Goal: Task Accomplishment & Management: Complete application form

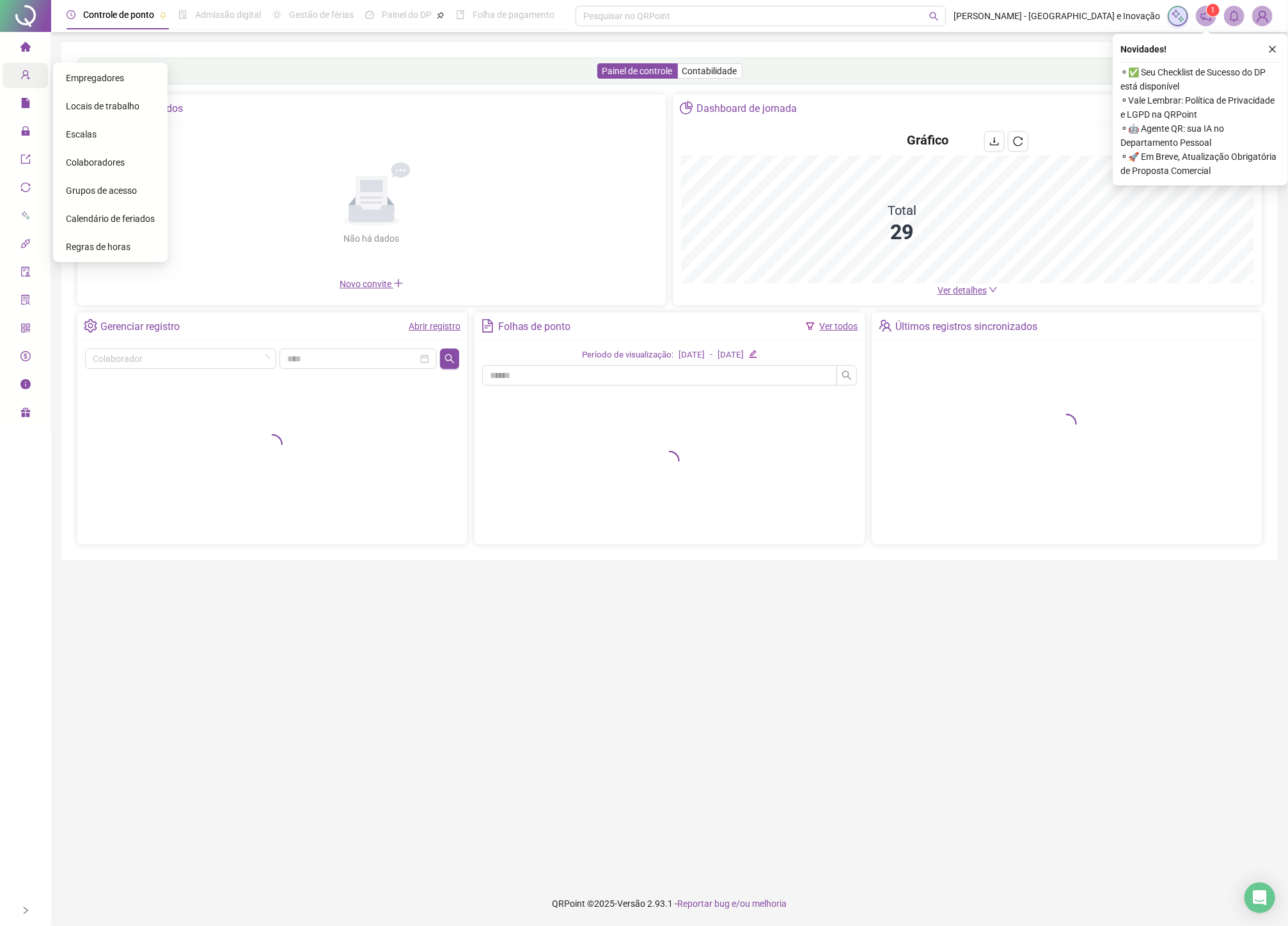
click at [33, 72] on span "Cadastros" at bounding box center [50, 76] width 59 height 10
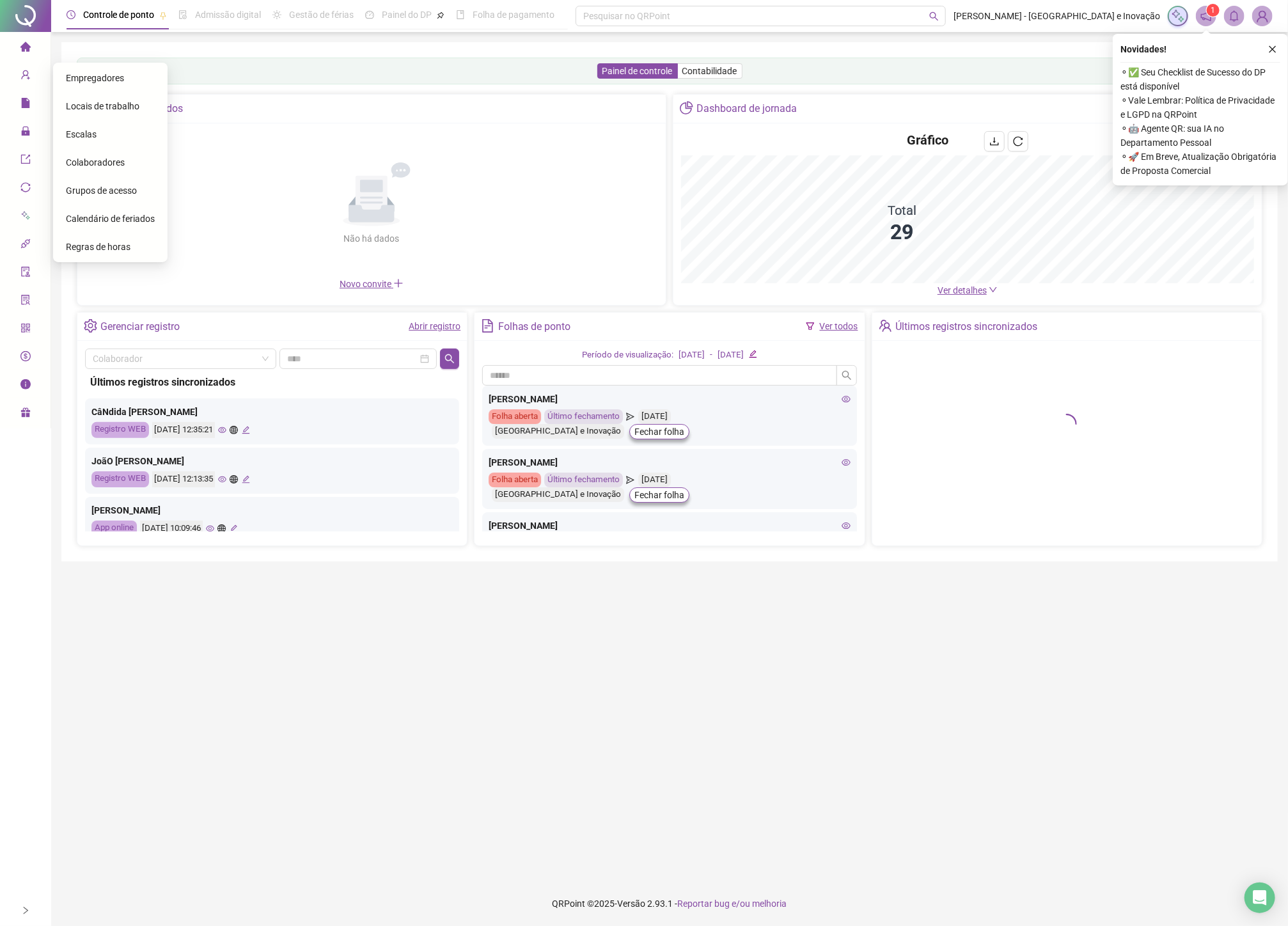
click at [84, 157] on span "Colaboradores" at bounding box center [95, 163] width 59 height 10
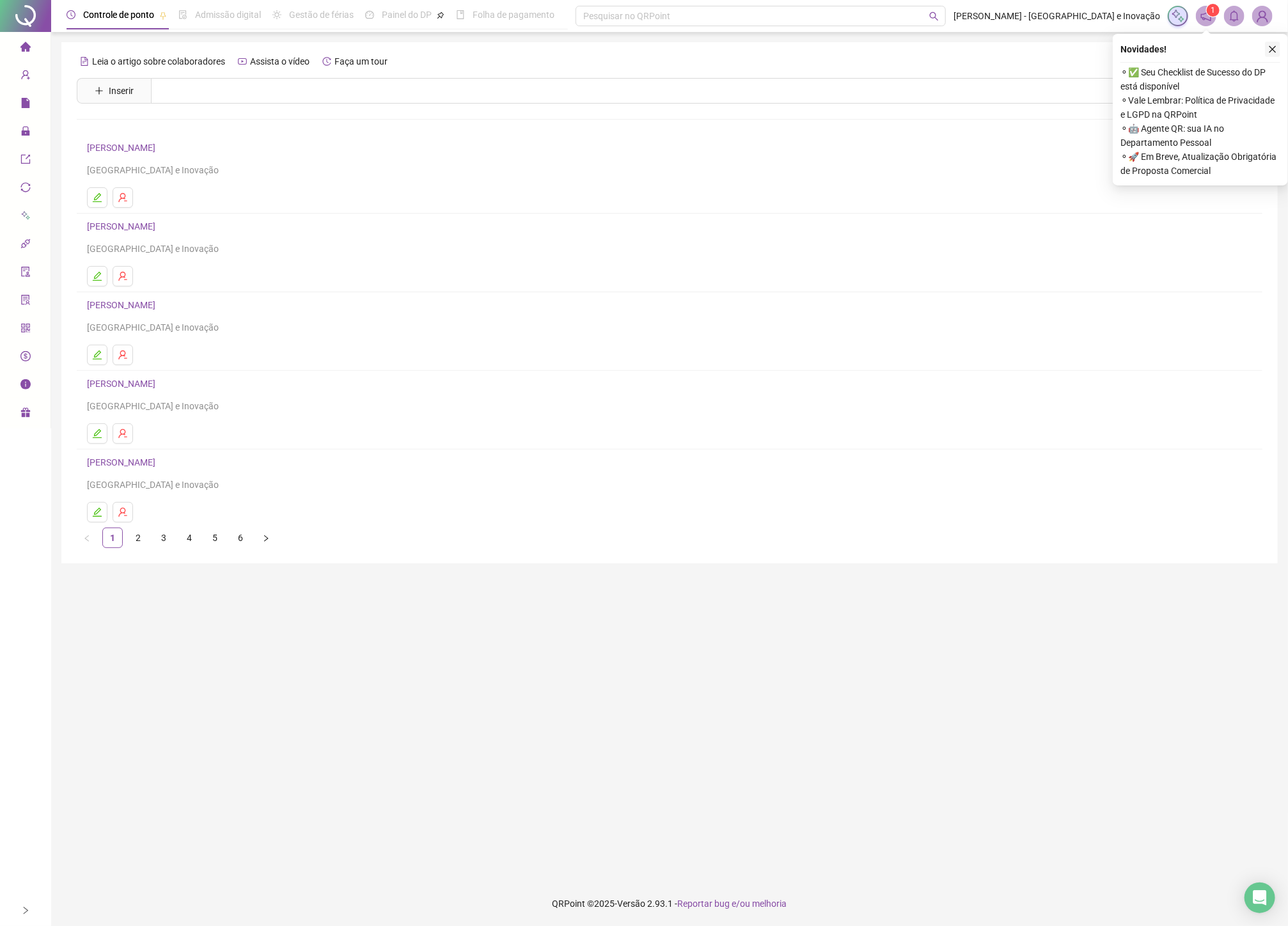
click at [1277, 49] on button "button" at bounding box center [1272, 49] width 15 height 15
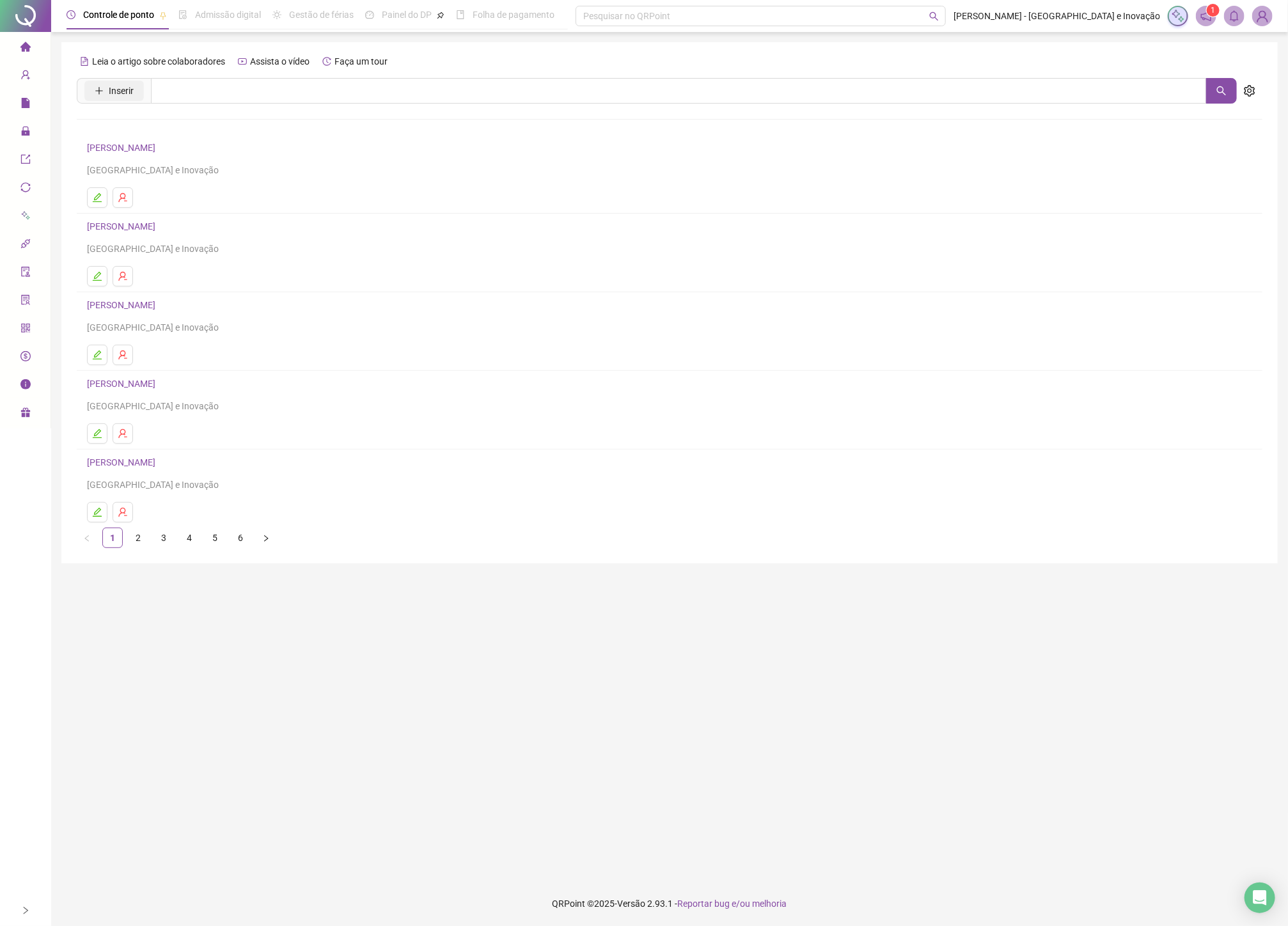
click at [112, 85] on span "Inserir" at bounding box center [121, 91] width 25 height 14
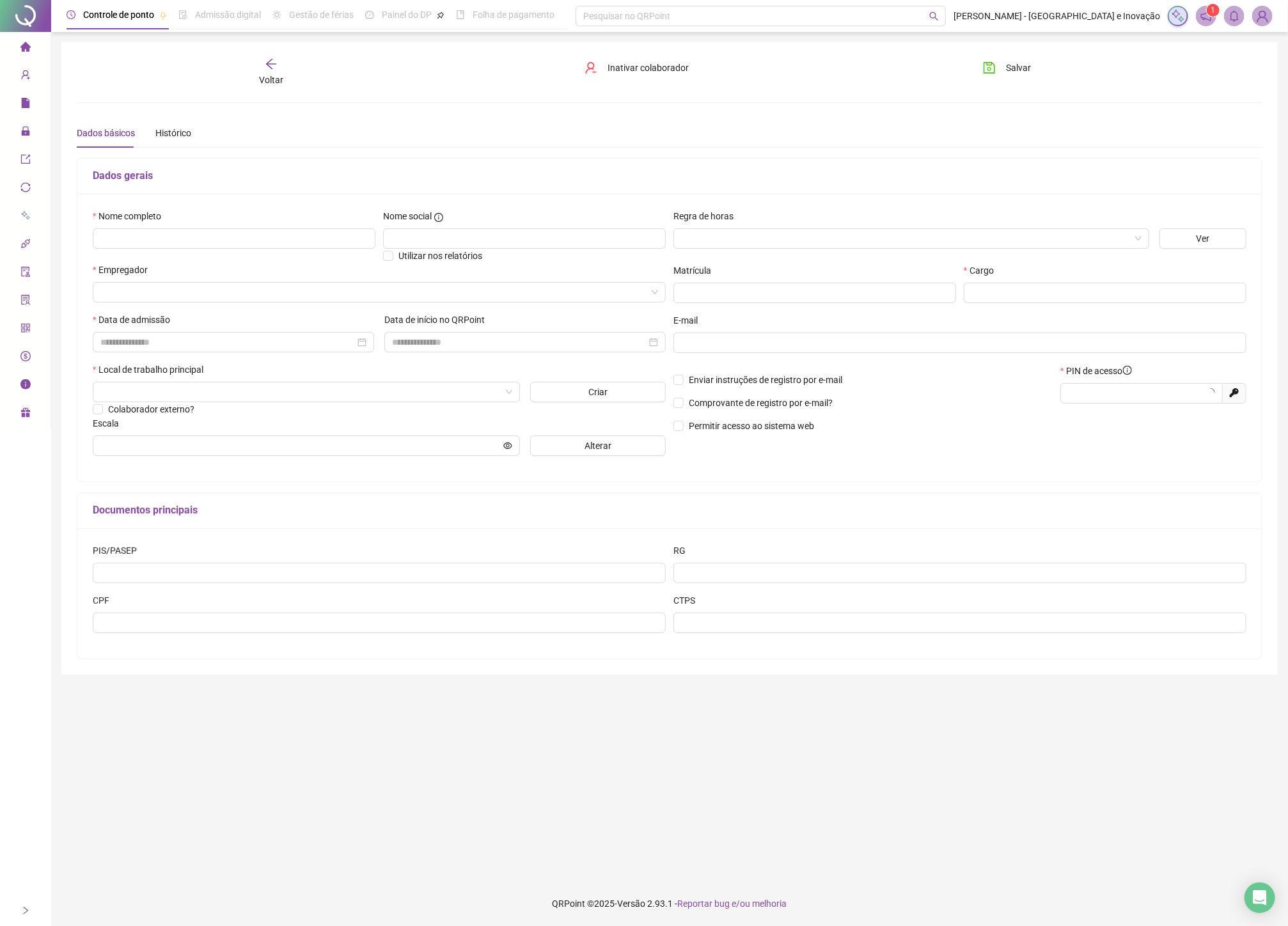
type input "*****"
click at [194, 244] on input "text" at bounding box center [234, 238] width 283 height 20
type input "**********"
click at [196, 294] on input "search" at bounding box center [374, 292] width 546 height 19
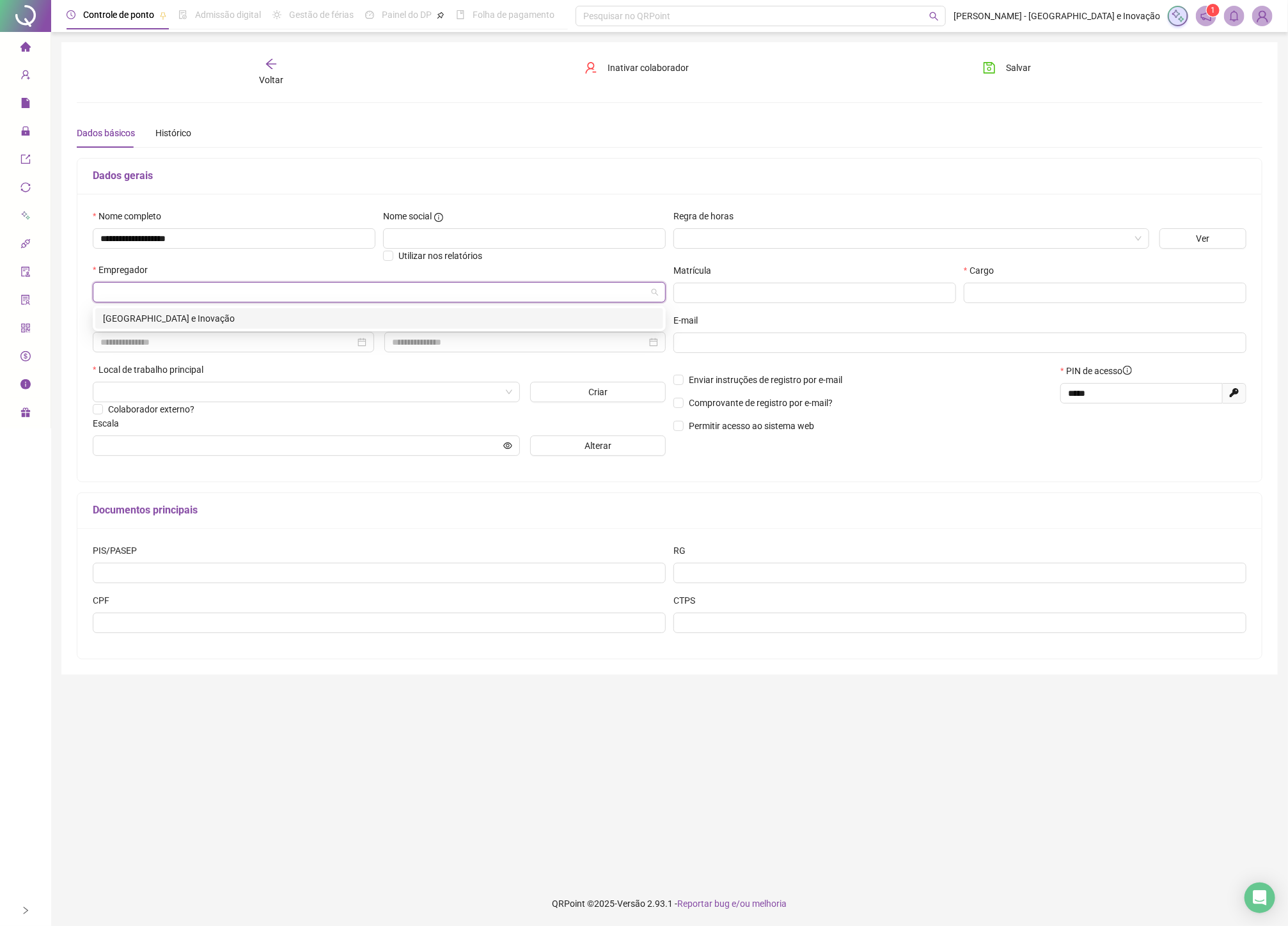
click at [194, 310] on div "[GEOGRAPHIC_DATA] e Inovação" at bounding box center [379, 318] width 568 height 20
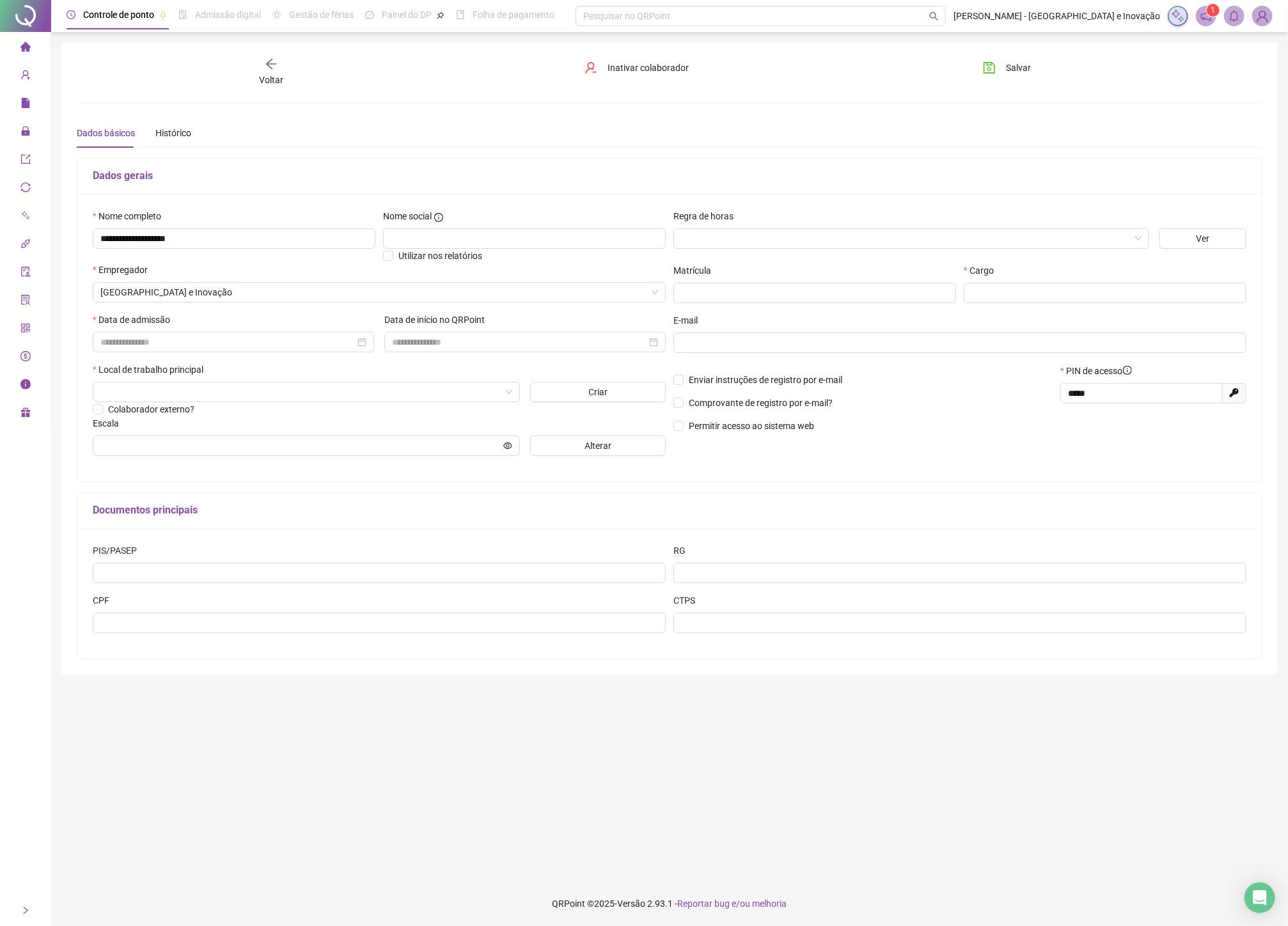
click at [164, 353] on div "Data de admissão" at bounding box center [233, 337] width 292 height 50
click at [160, 346] on input at bounding box center [227, 342] width 254 height 14
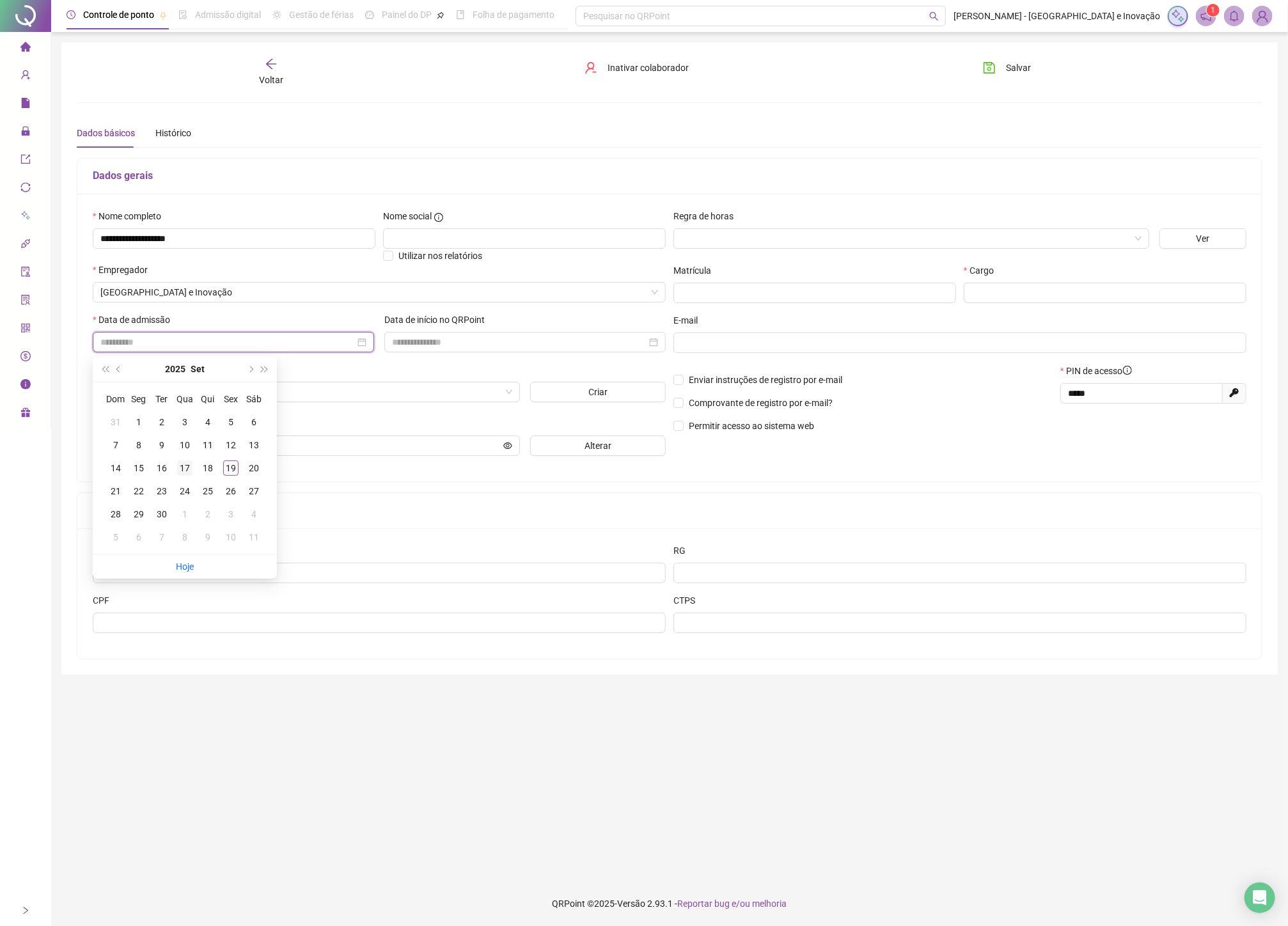
type input "**********"
click at [188, 463] on div "17" at bounding box center [185, 468] width 15 height 15
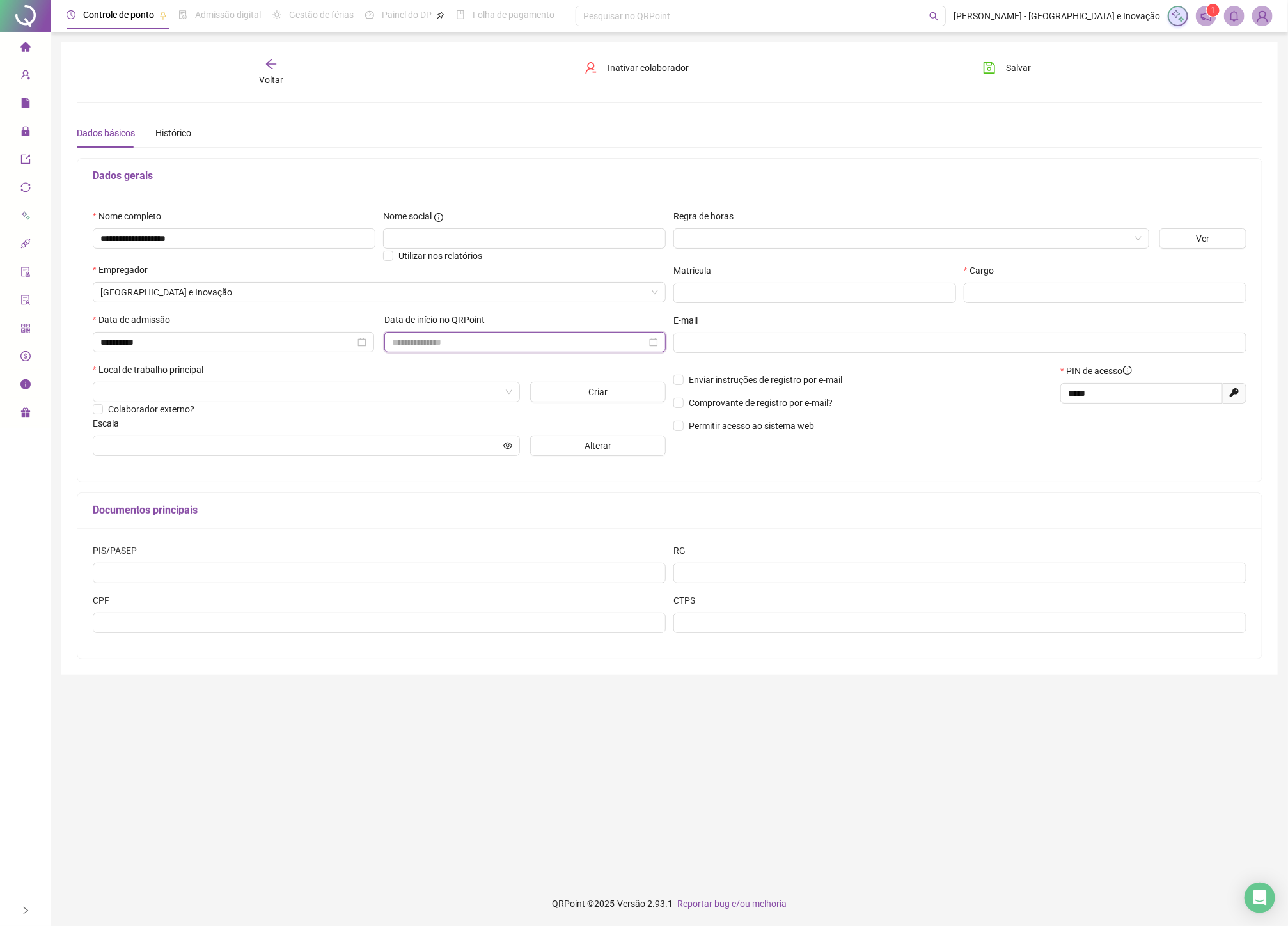
click at [539, 343] on input at bounding box center [519, 342] width 254 height 14
type input "**********"
click at [477, 465] on div "17" at bounding box center [476, 467] width 15 height 15
click at [160, 401] on input "search" at bounding box center [301, 392] width 401 height 19
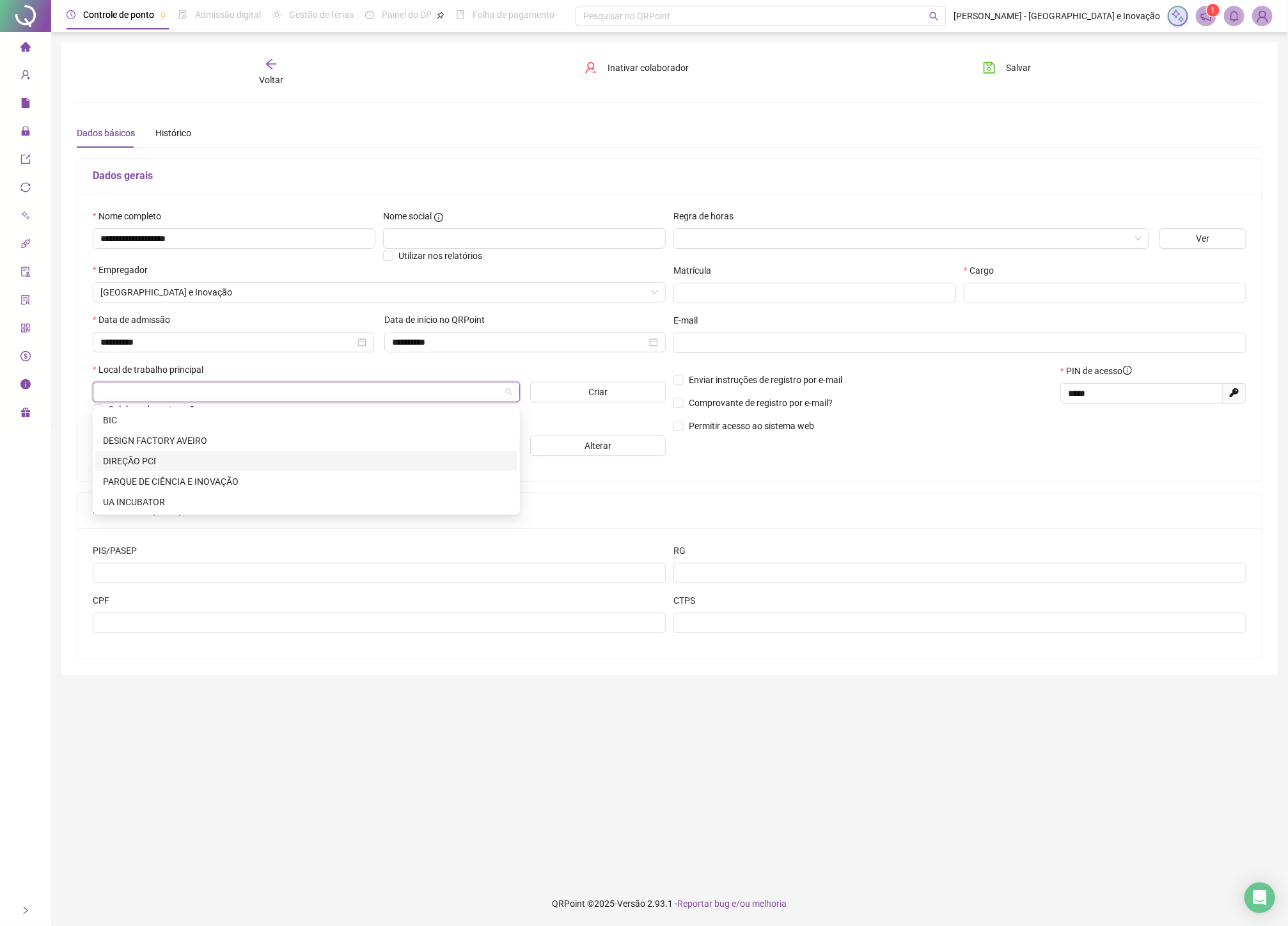
click at [260, 466] on div "DIREÇÃO PCI" at bounding box center [306, 460] width 407 height 14
click at [998, 71] on button "Salvar" at bounding box center [1007, 67] width 68 height 20
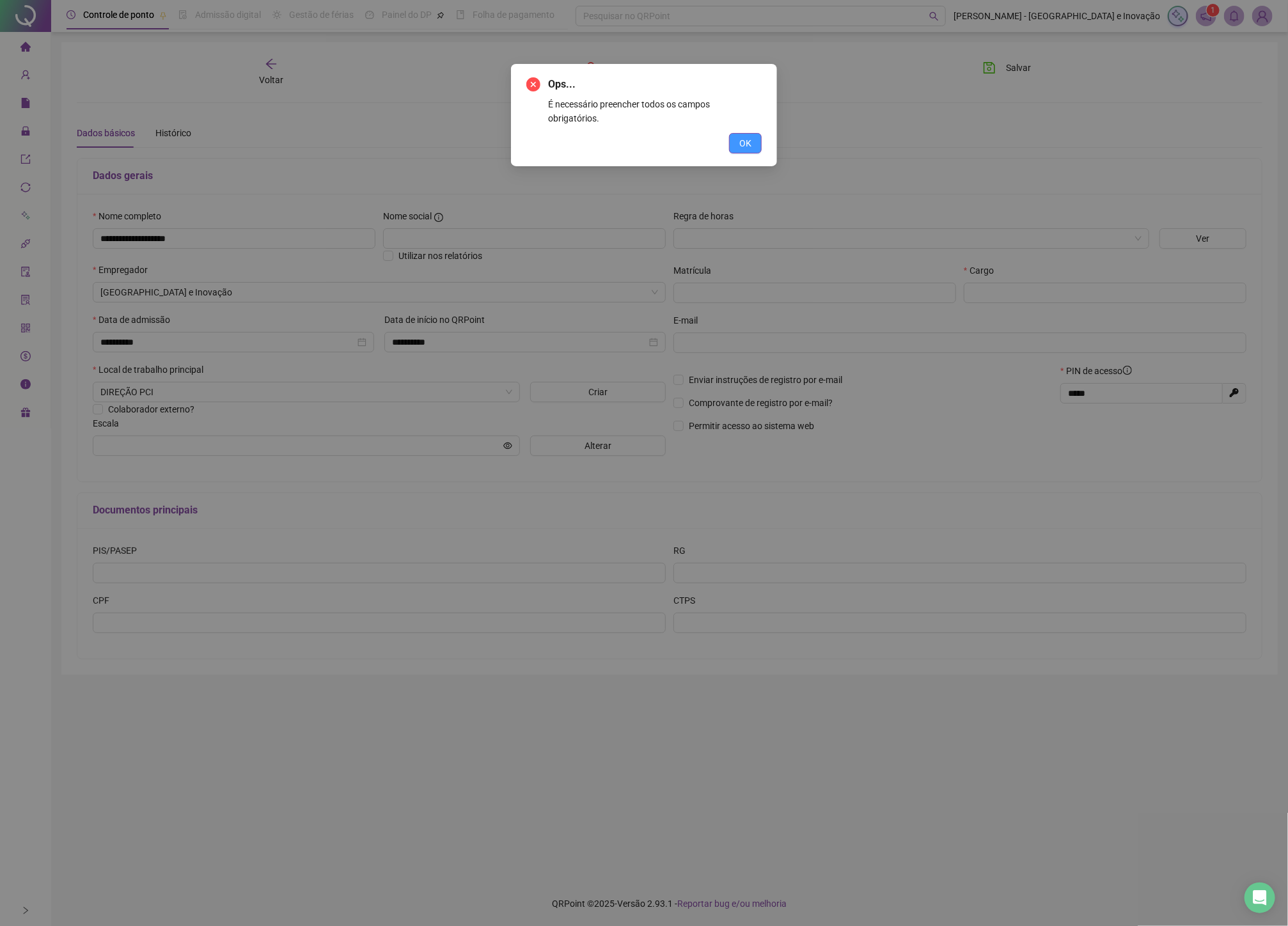
click at [756, 136] on button "OK" at bounding box center [745, 142] width 32 height 20
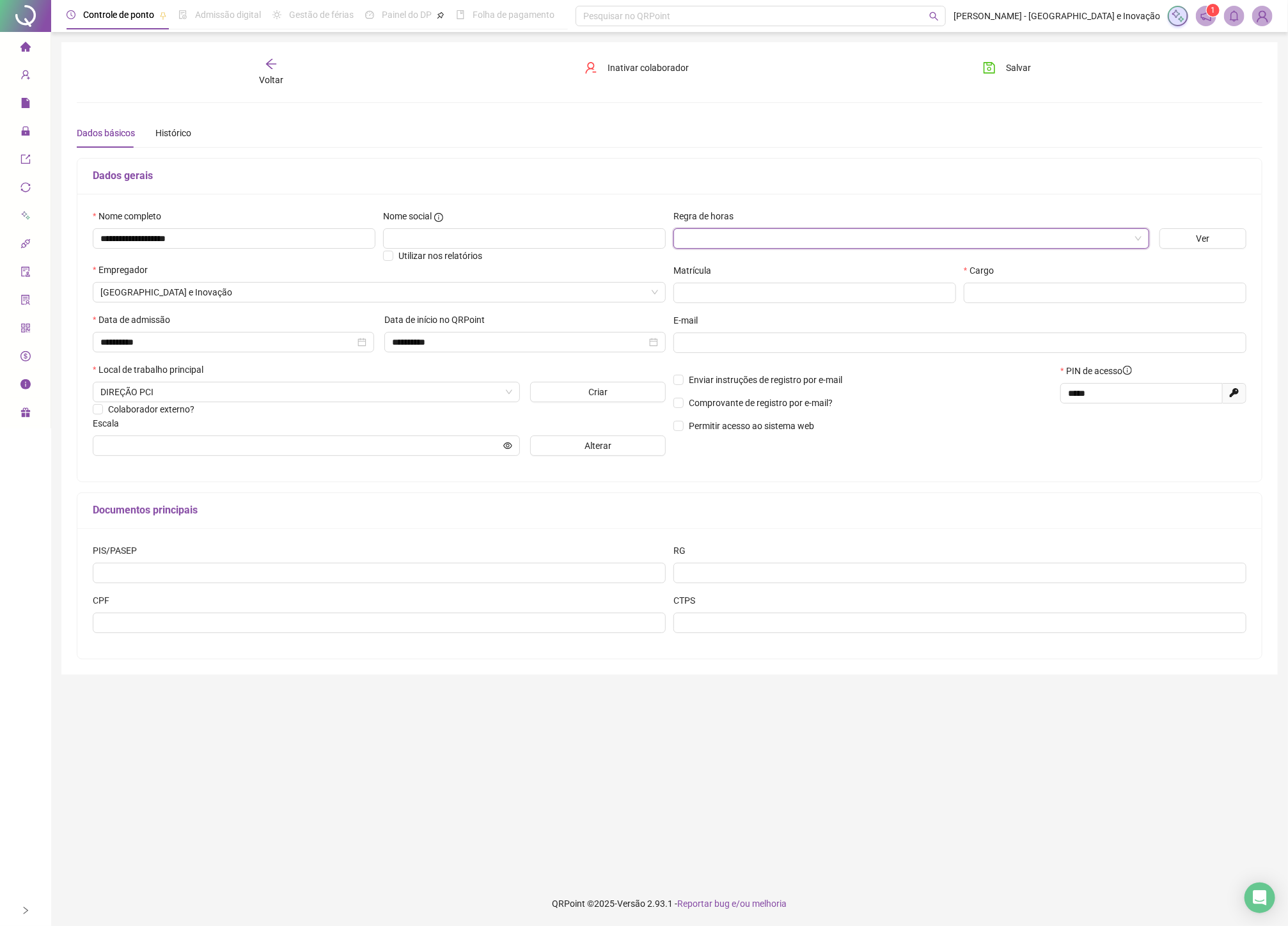
click at [734, 234] on input "search" at bounding box center [905, 238] width 449 height 19
click at [1215, 247] on button "Ver" at bounding box center [1203, 238] width 87 height 20
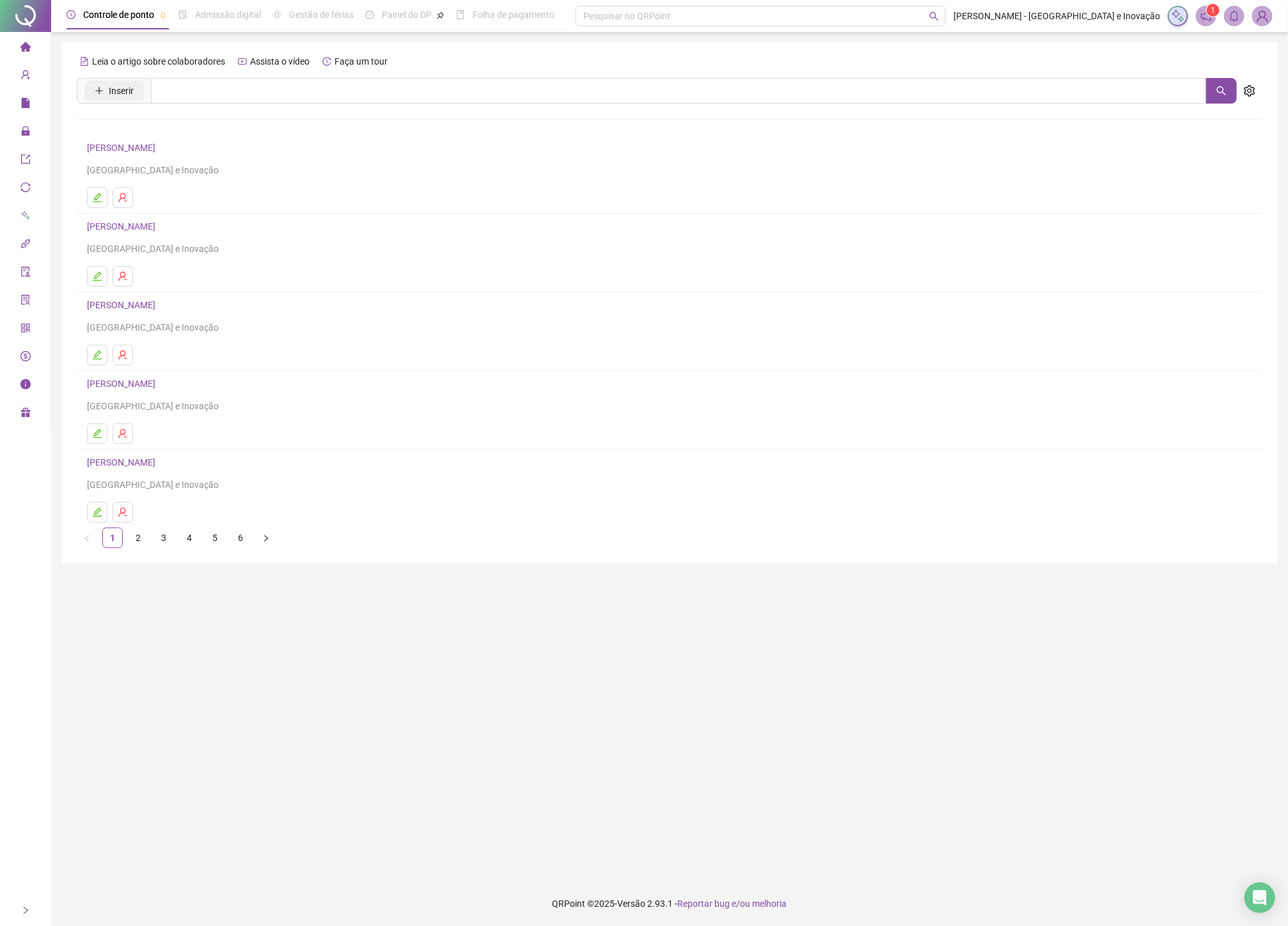
click at [112, 91] on span "Inserir" at bounding box center [121, 91] width 25 height 14
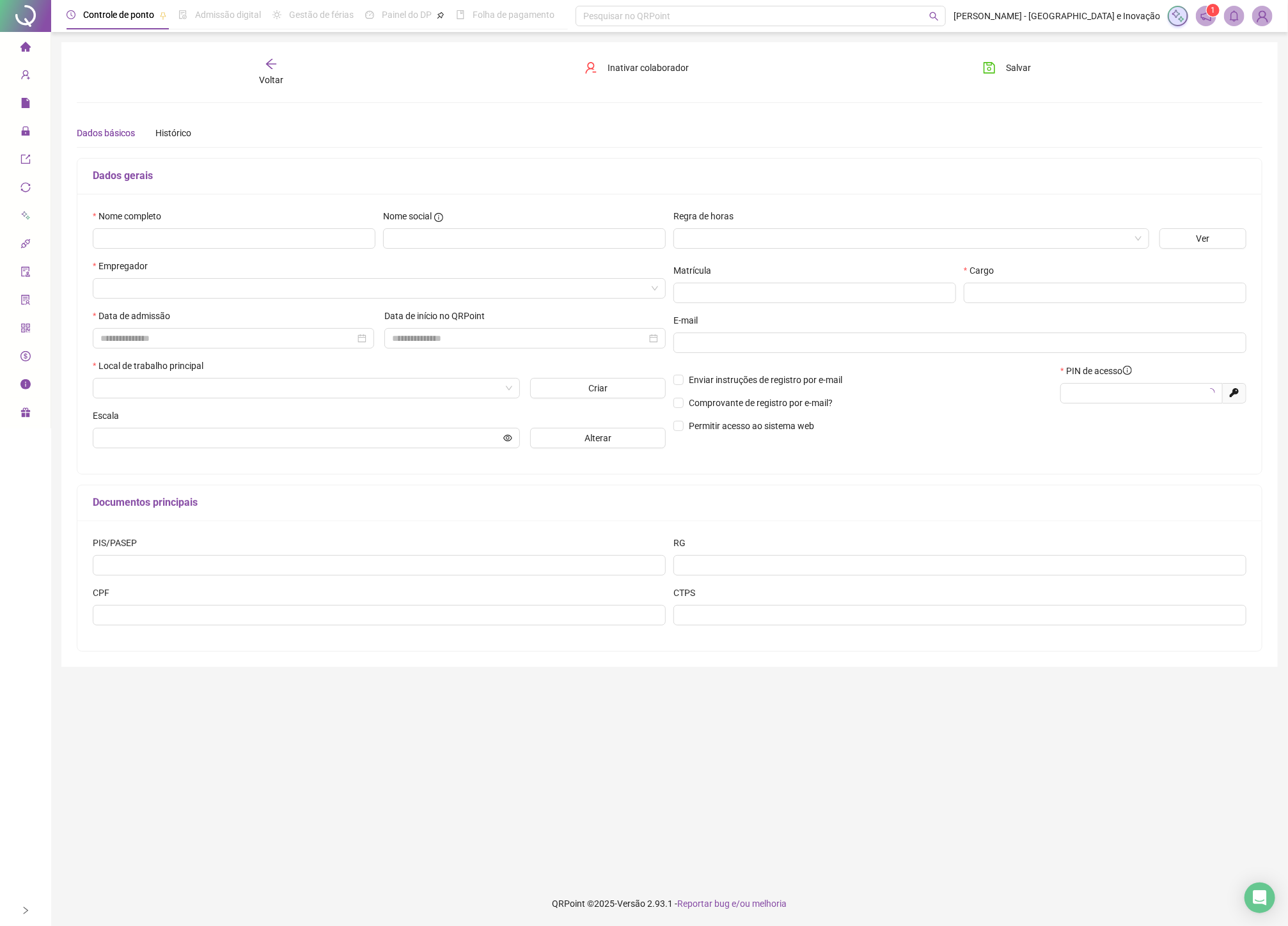
type input "*****"
click at [188, 216] on div "Nome completo" at bounding box center [234, 219] width 283 height 19
click at [180, 240] on input "text" at bounding box center [234, 238] width 283 height 20
type input "**********"
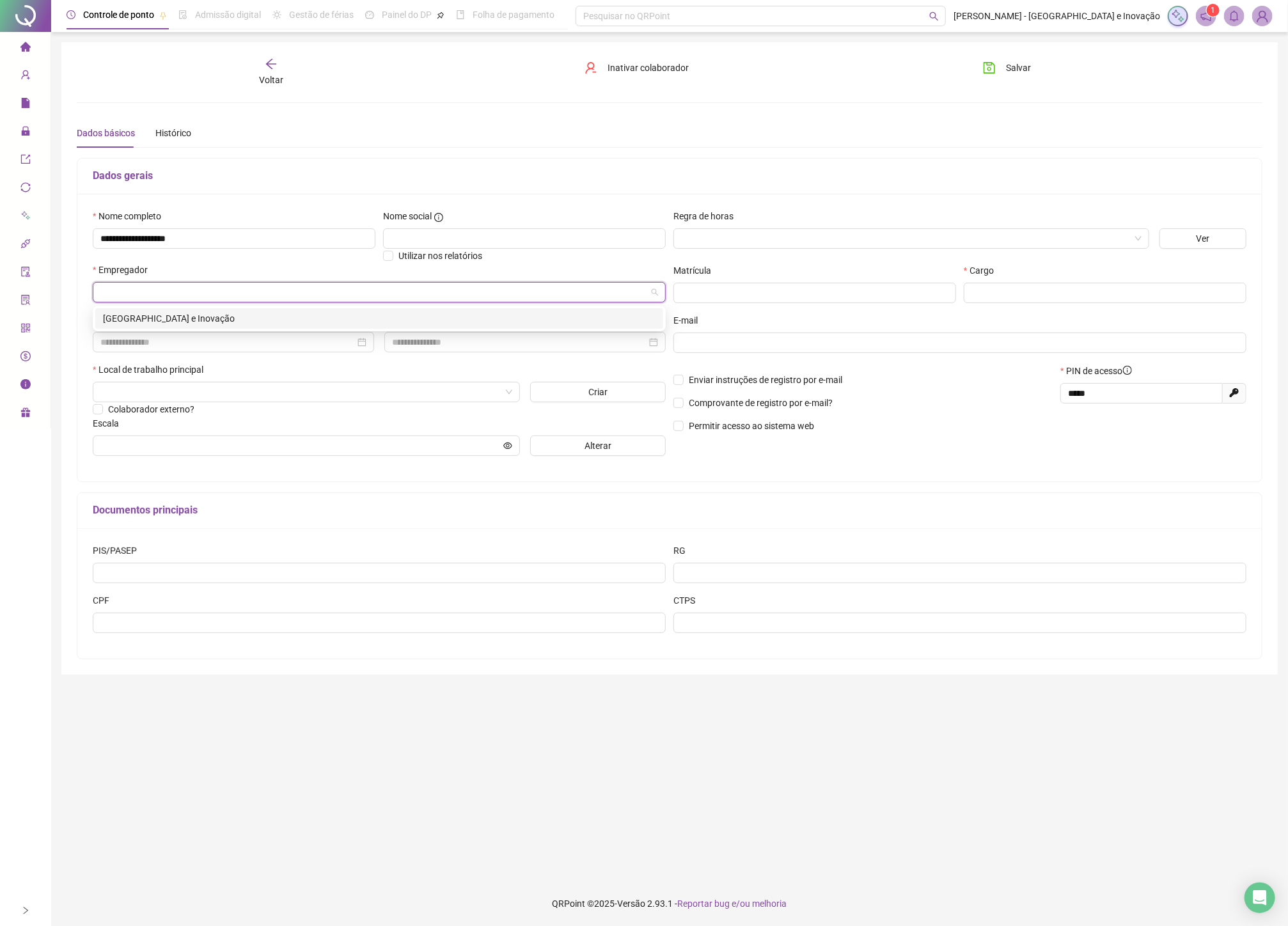
click at [167, 297] on input "search" at bounding box center [374, 292] width 546 height 19
click at [167, 316] on div "[GEOGRAPHIC_DATA] e Inovação" at bounding box center [379, 318] width 553 height 14
click at [533, 237] on input "text" at bounding box center [524, 238] width 283 height 20
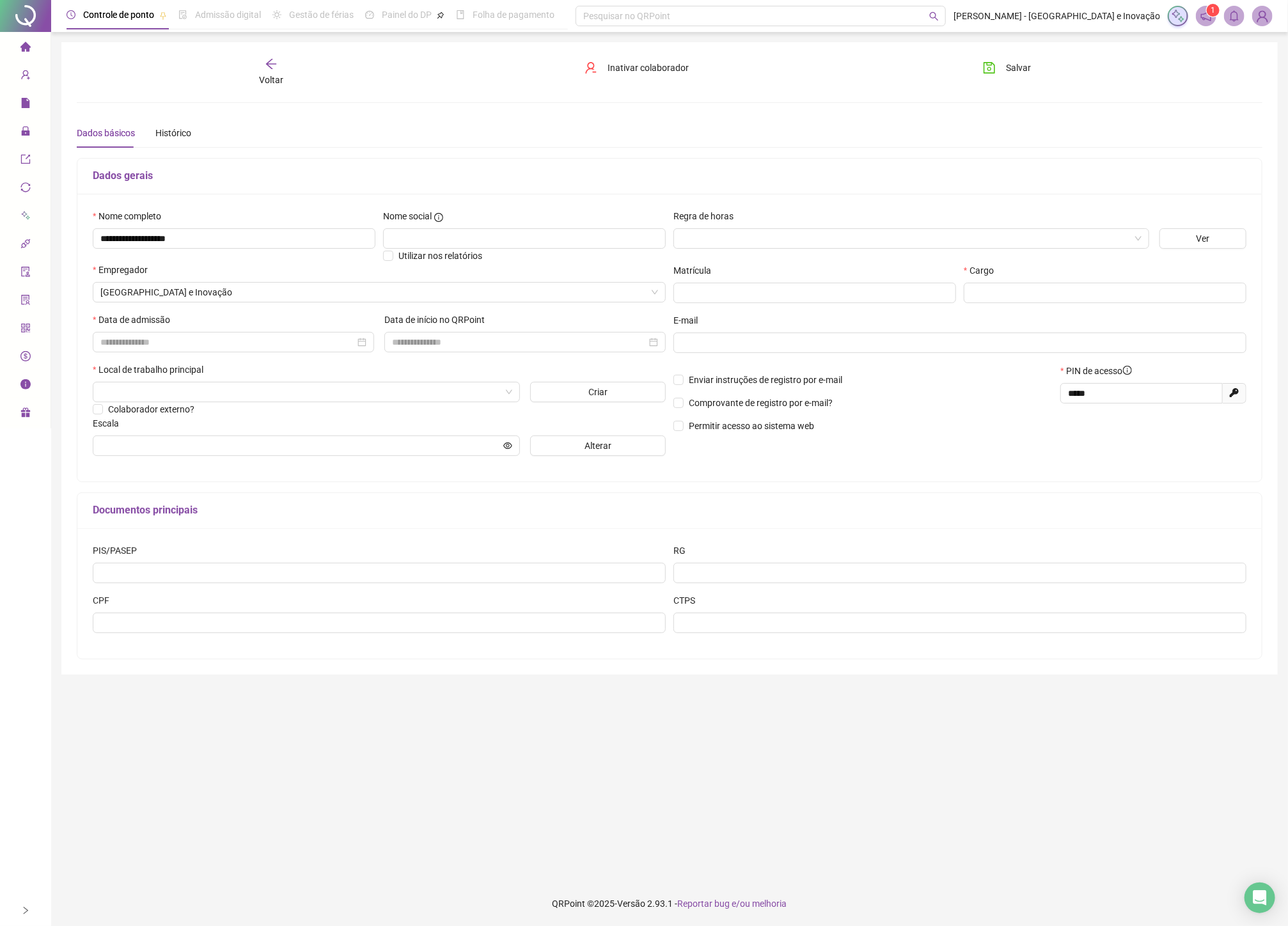
click at [783, 250] on div "Regra de horas" at bounding box center [911, 234] width 486 height 50
click at [755, 241] on input "search" at bounding box center [905, 238] width 449 height 19
click at [1116, 262] on div "Adaptabilidade" at bounding box center [911, 263] width 455 height 14
click at [471, 297] on span "[GEOGRAPHIC_DATA] e Inovação" at bounding box center [379, 292] width 557 height 19
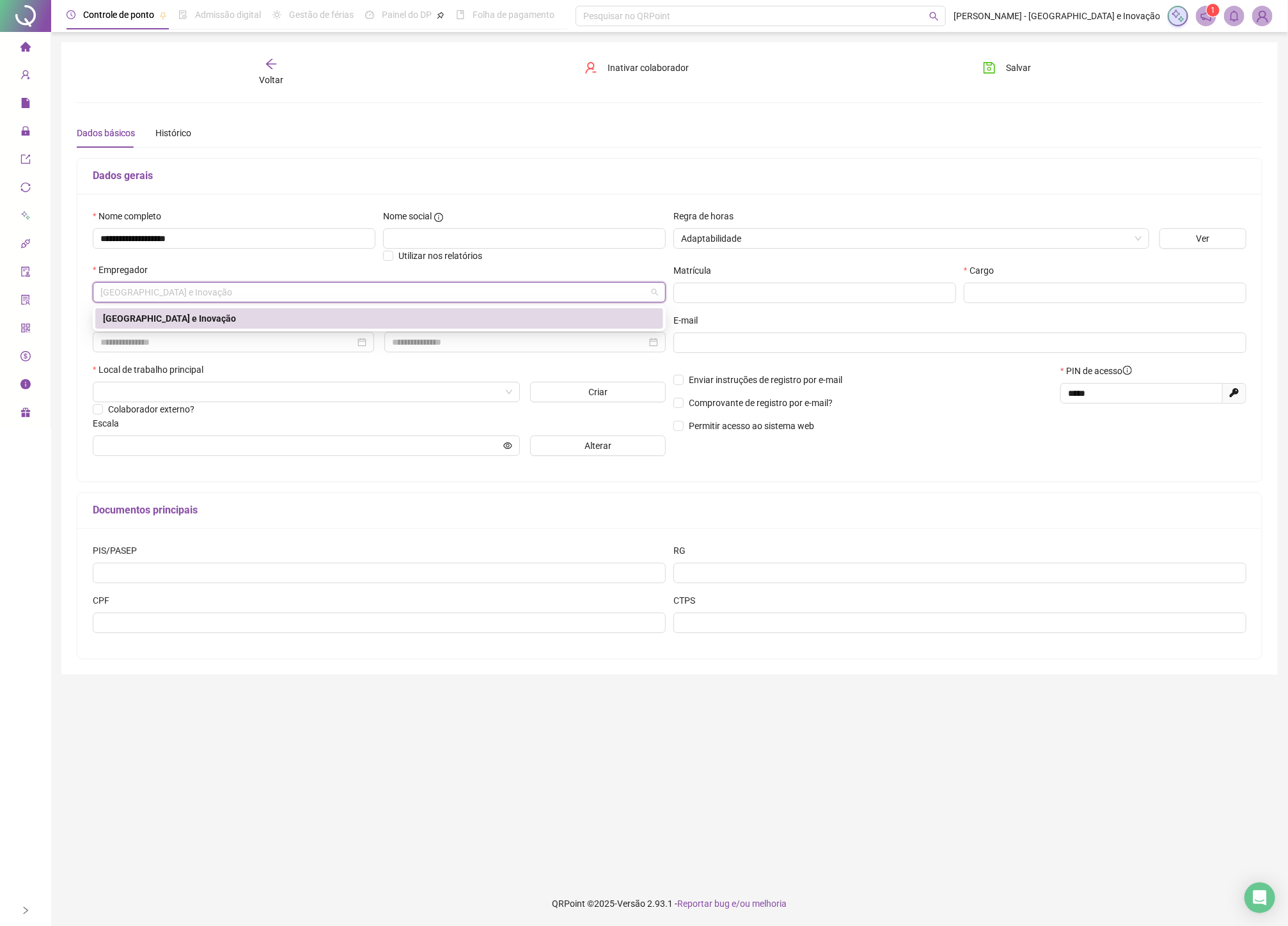
click at [169, 382] on div "Local de trabalho principal" at bounding box center [380, 372] width 573 height 19
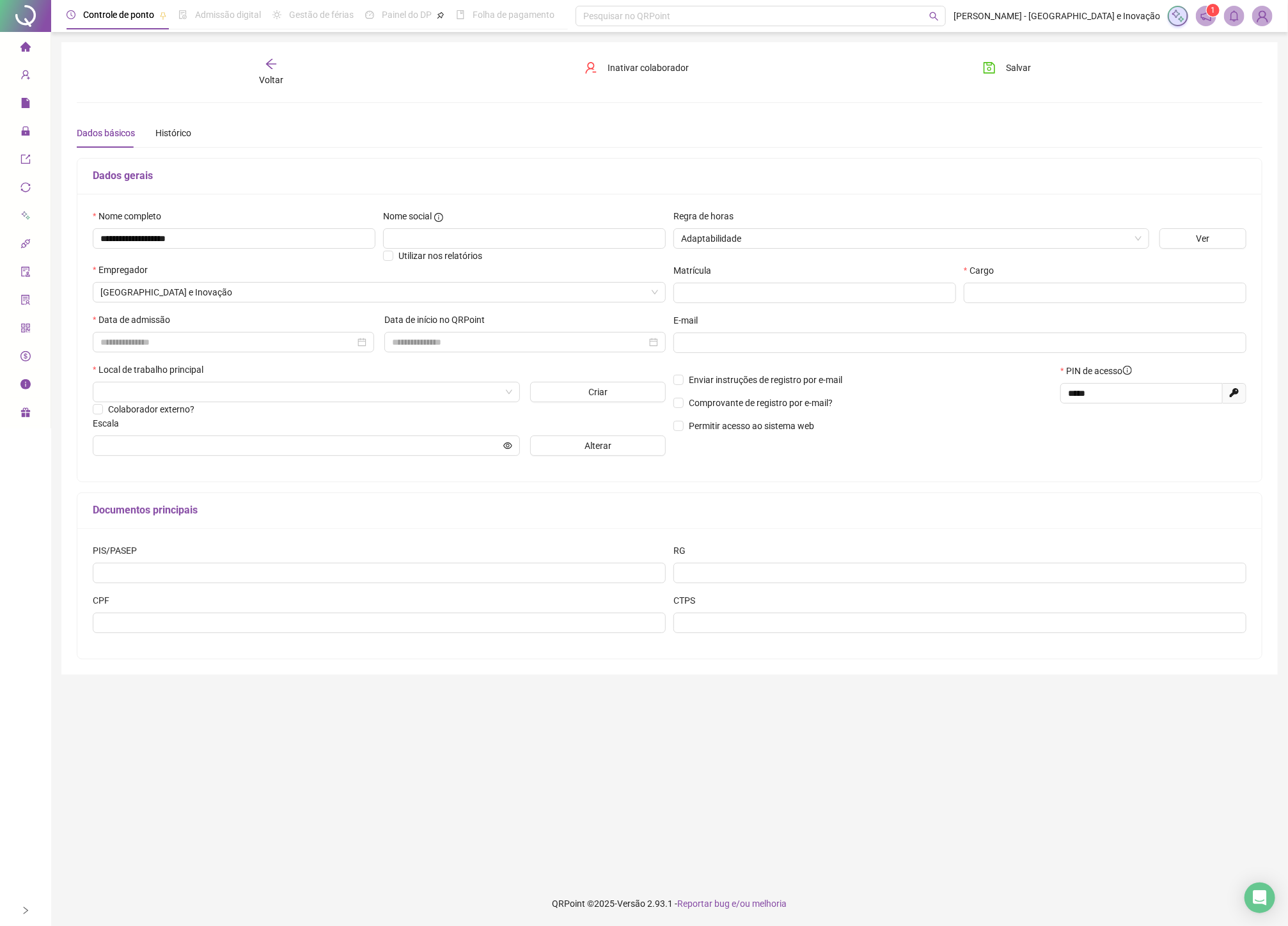
click at [176, 328] on div "Data de admissão" at bounding box center [233, 322] width 281 height 19
click at [176, 340] on input at bounding box center [227, 342] width 254 height 14
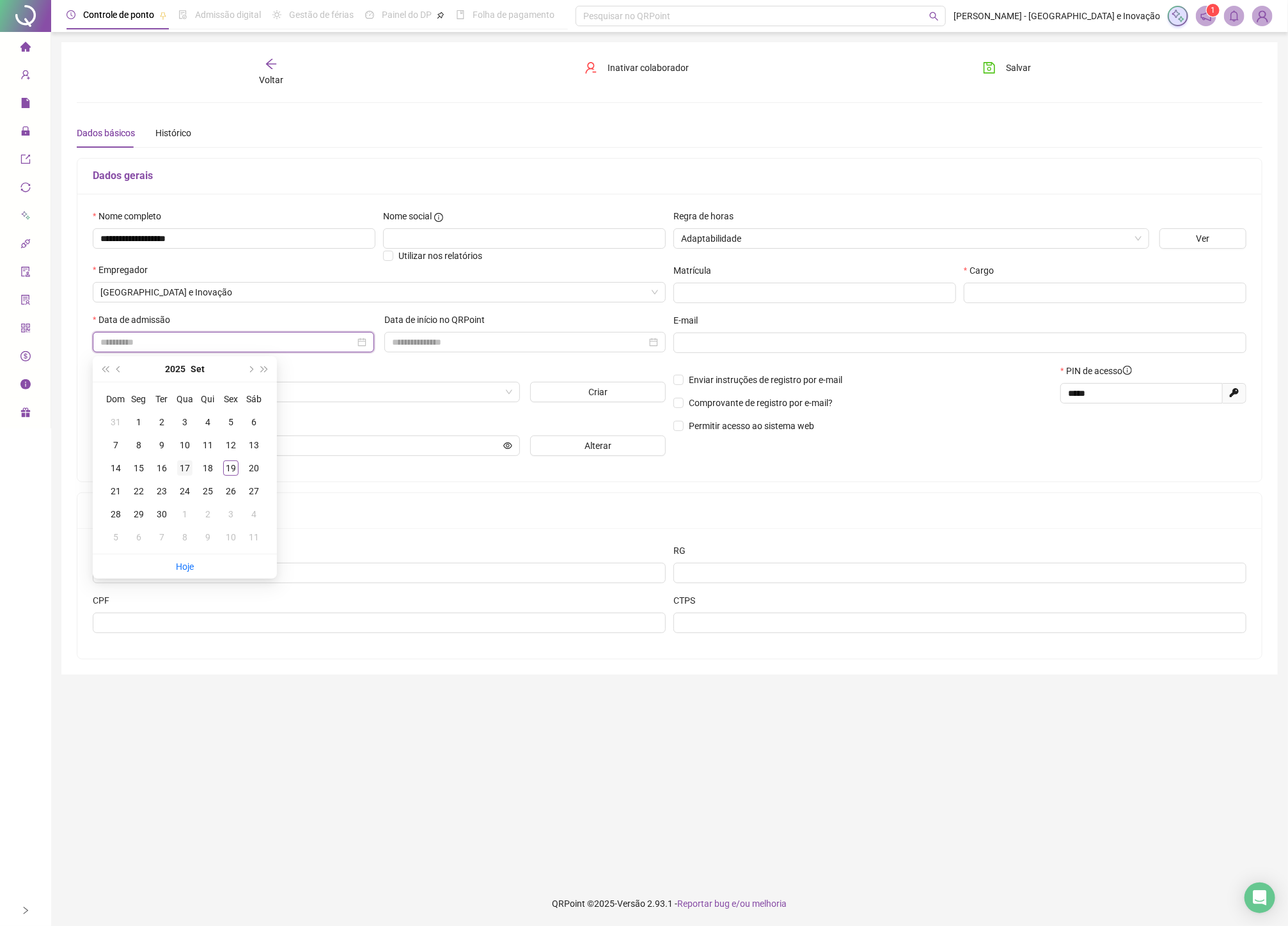
type input "**********"
click at [188, 471] on div "17" at bounding box center [185, 468] width 15 height 15
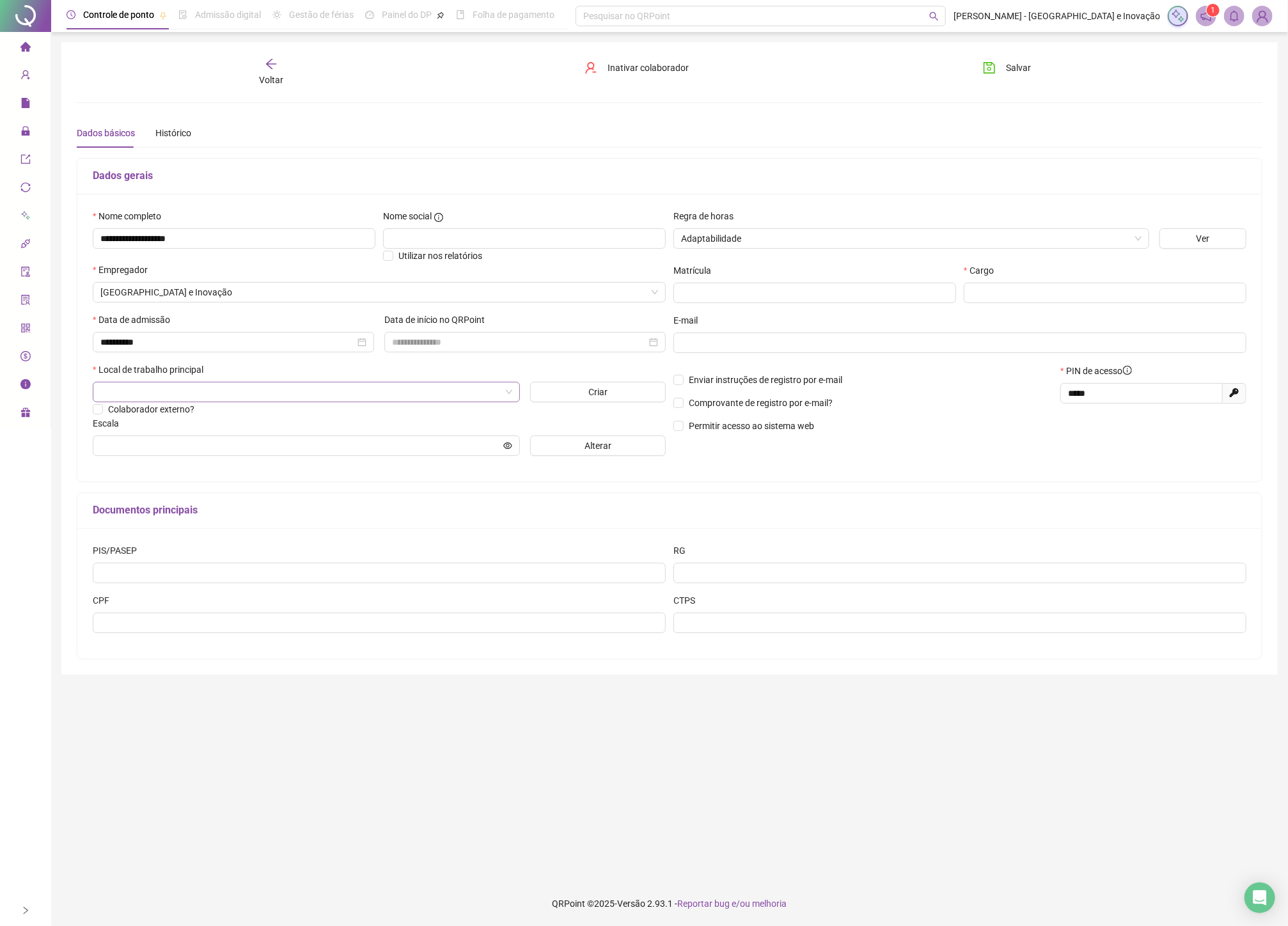
click at [220, 392] on input "search" at bounding box center [301, 392] width 401 height 19
click at [186, 468] on div "DIREÇÃO PCI" at bounding box center [306, 460] width 422 height 20
click at [253, 455] on span at bounding box center [307, 445] width 428 height 20
click at [263, 450] on input "text" at bounding box center [301, 445] width 401 height 14
click at [554, 439] on button "Alterar" at bounding box center [598, 445] width 136 height 20
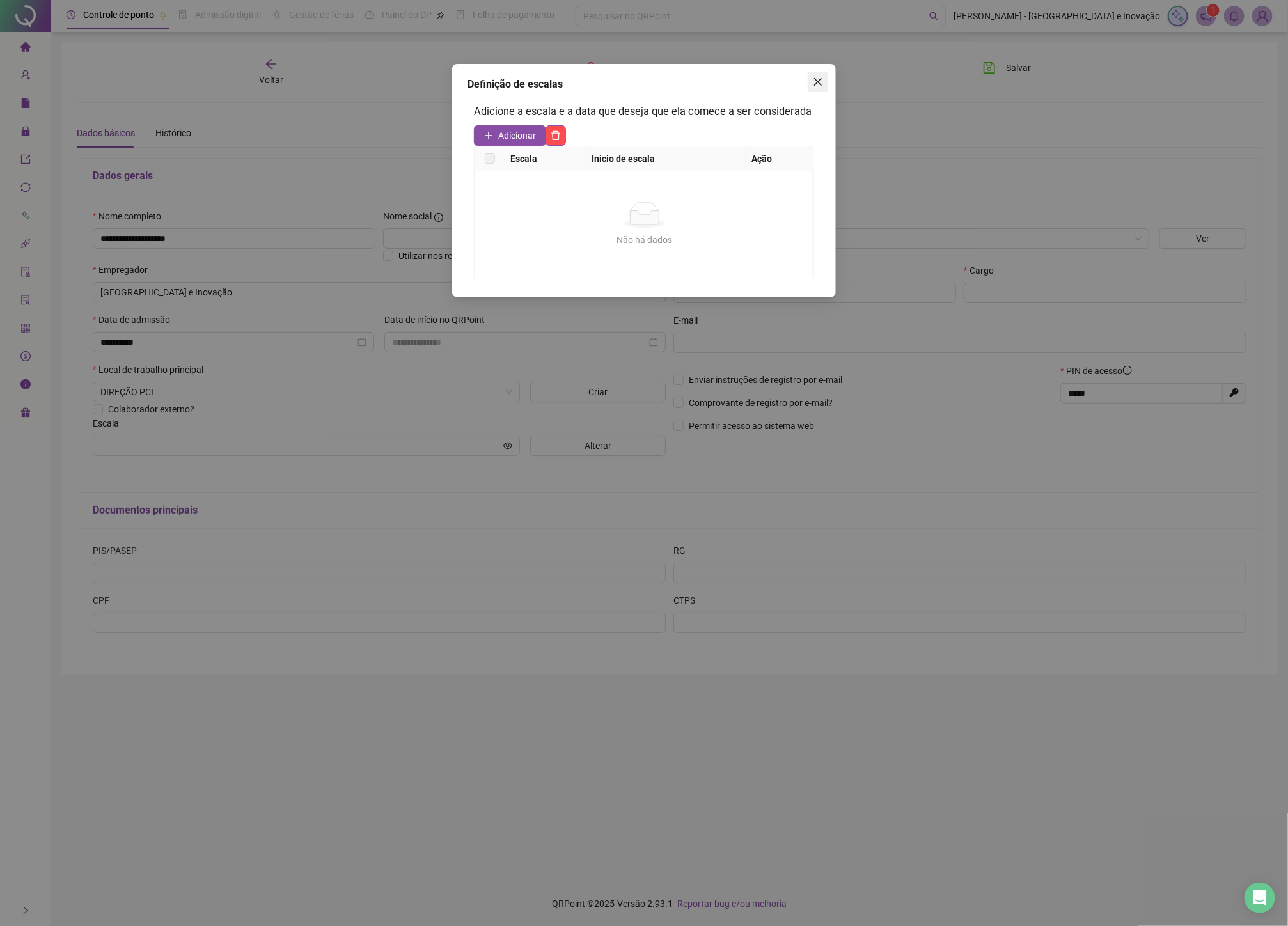
click at [816, 76] on button "Close" at bounding box center [818, 81] width 20 height 20
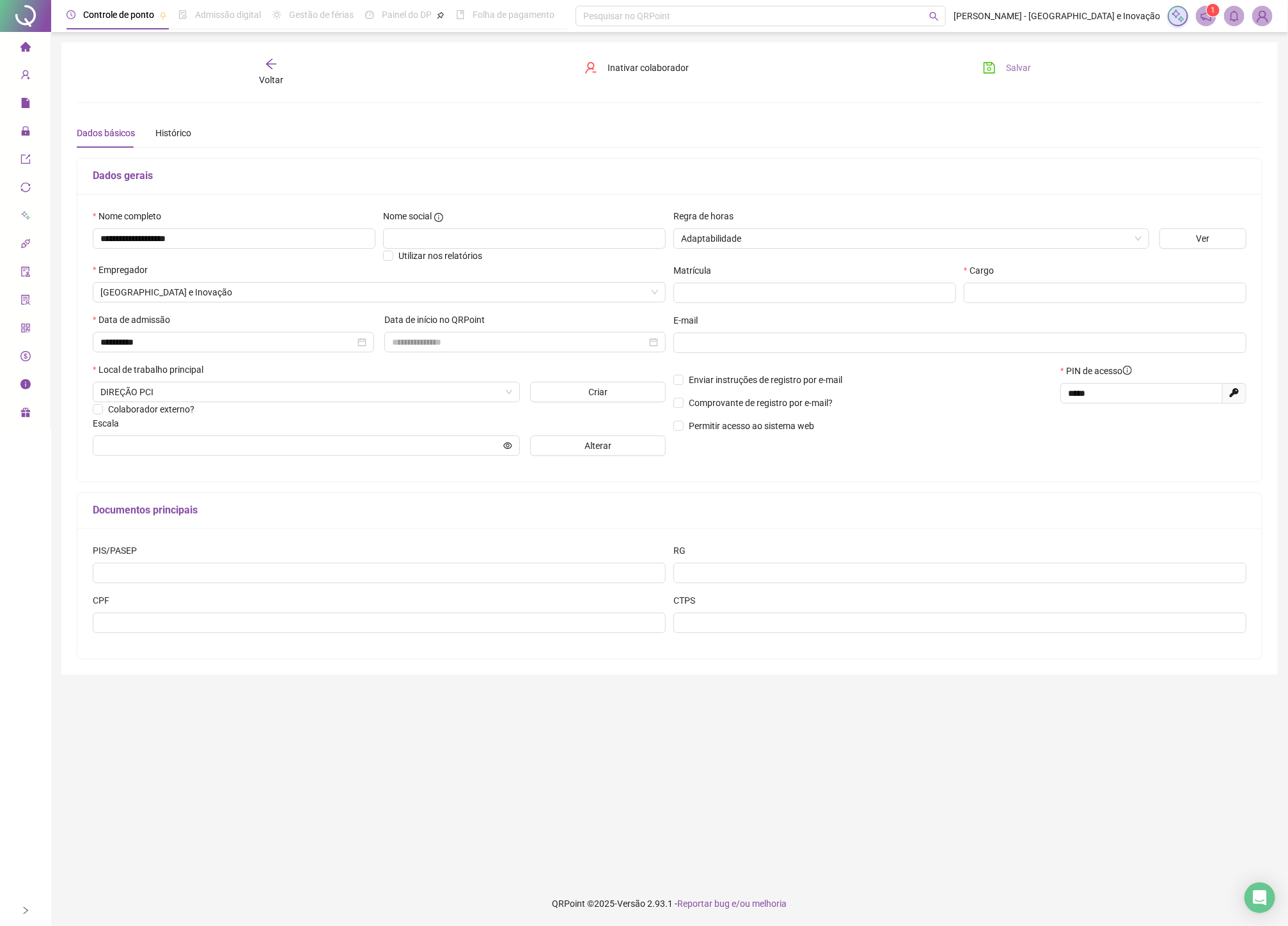
click at [1011, 73] on span "Salvar" at bounding box center [1018, 67] width 25 height 14
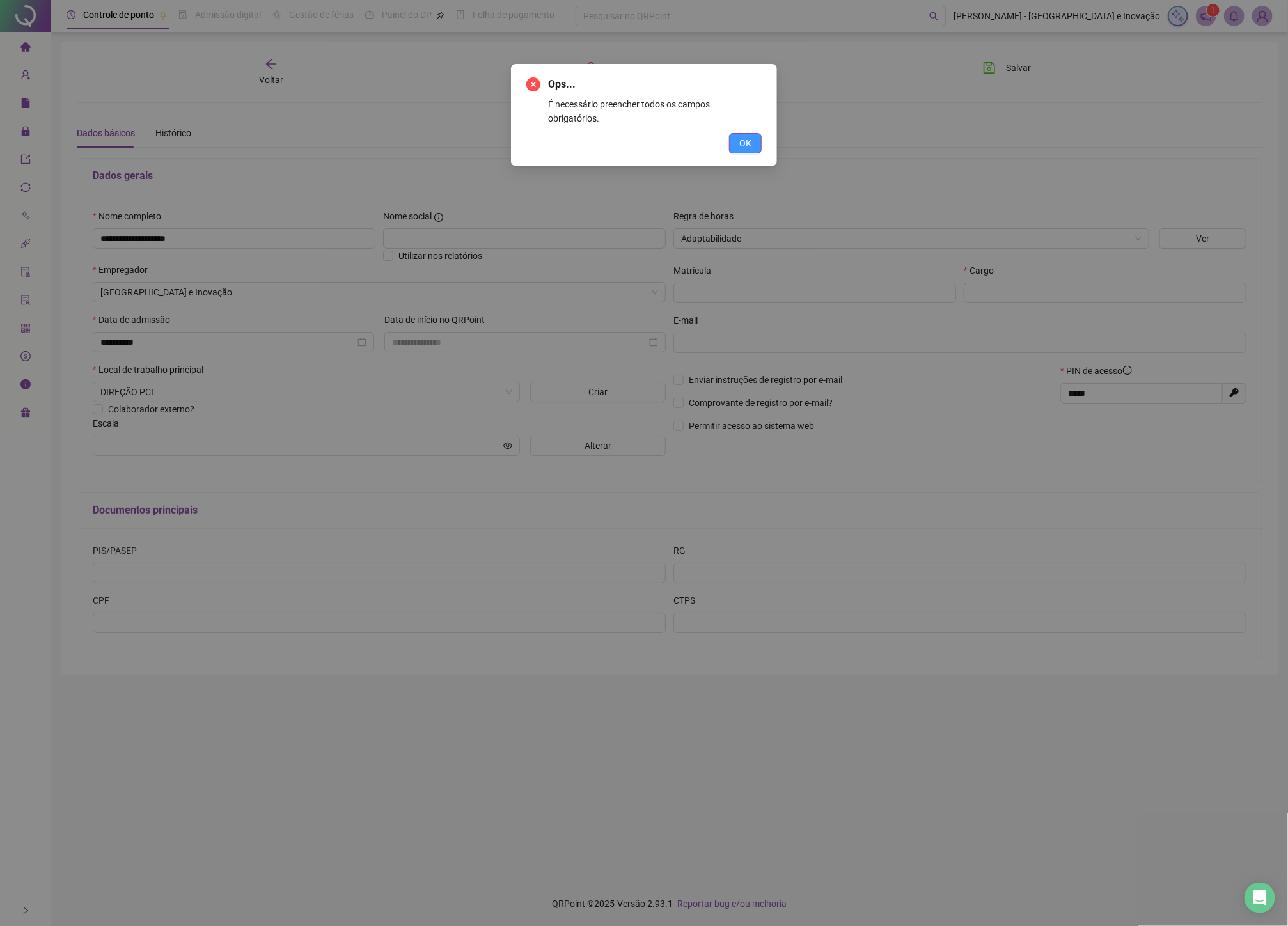
click at [752, 133] on button "OK" at bounding box center [745, 142] width 32 height 20
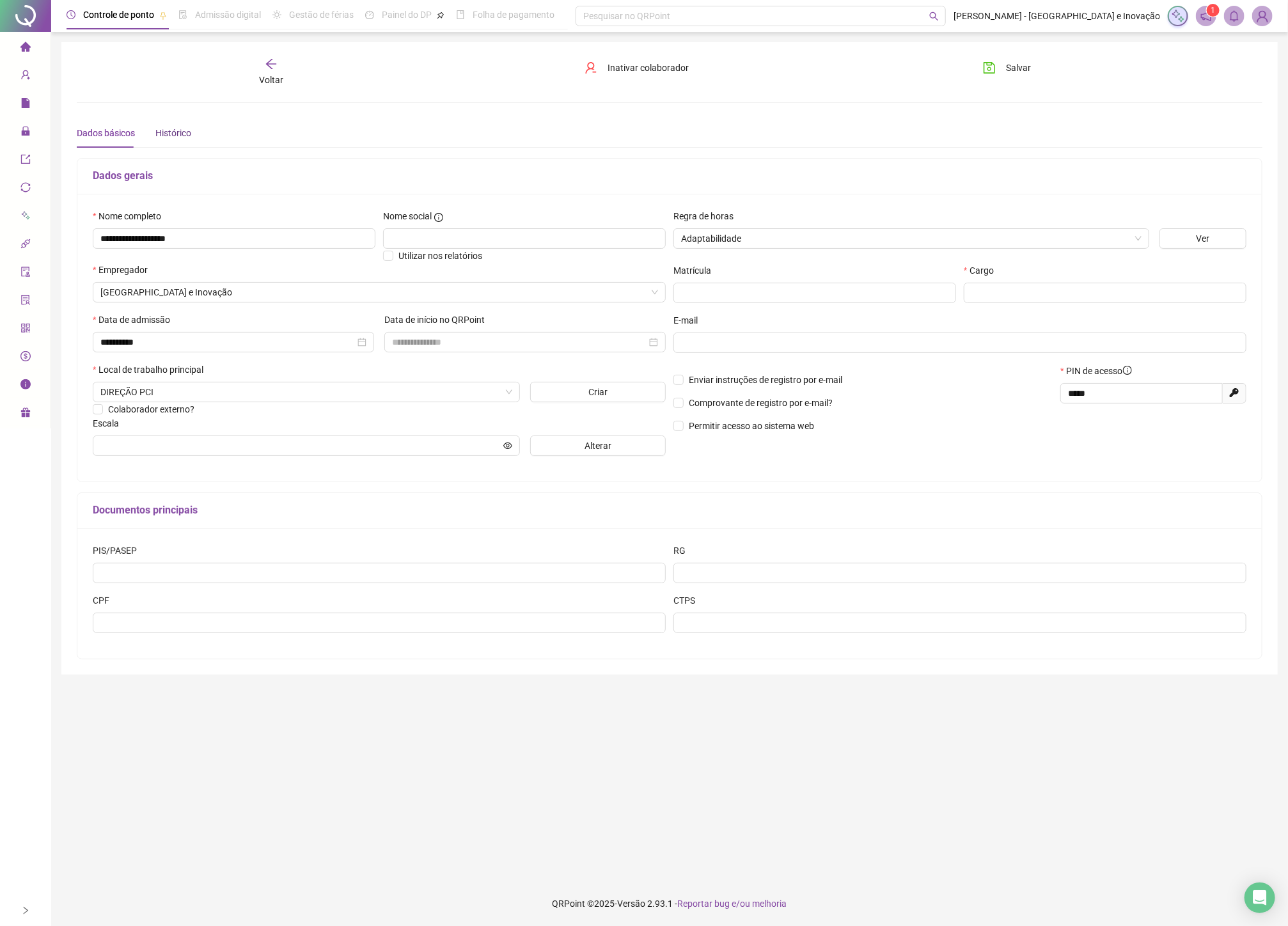
click at [158, 126] on div "Histórico" at bounding box center [173, 133] width 36 height 14
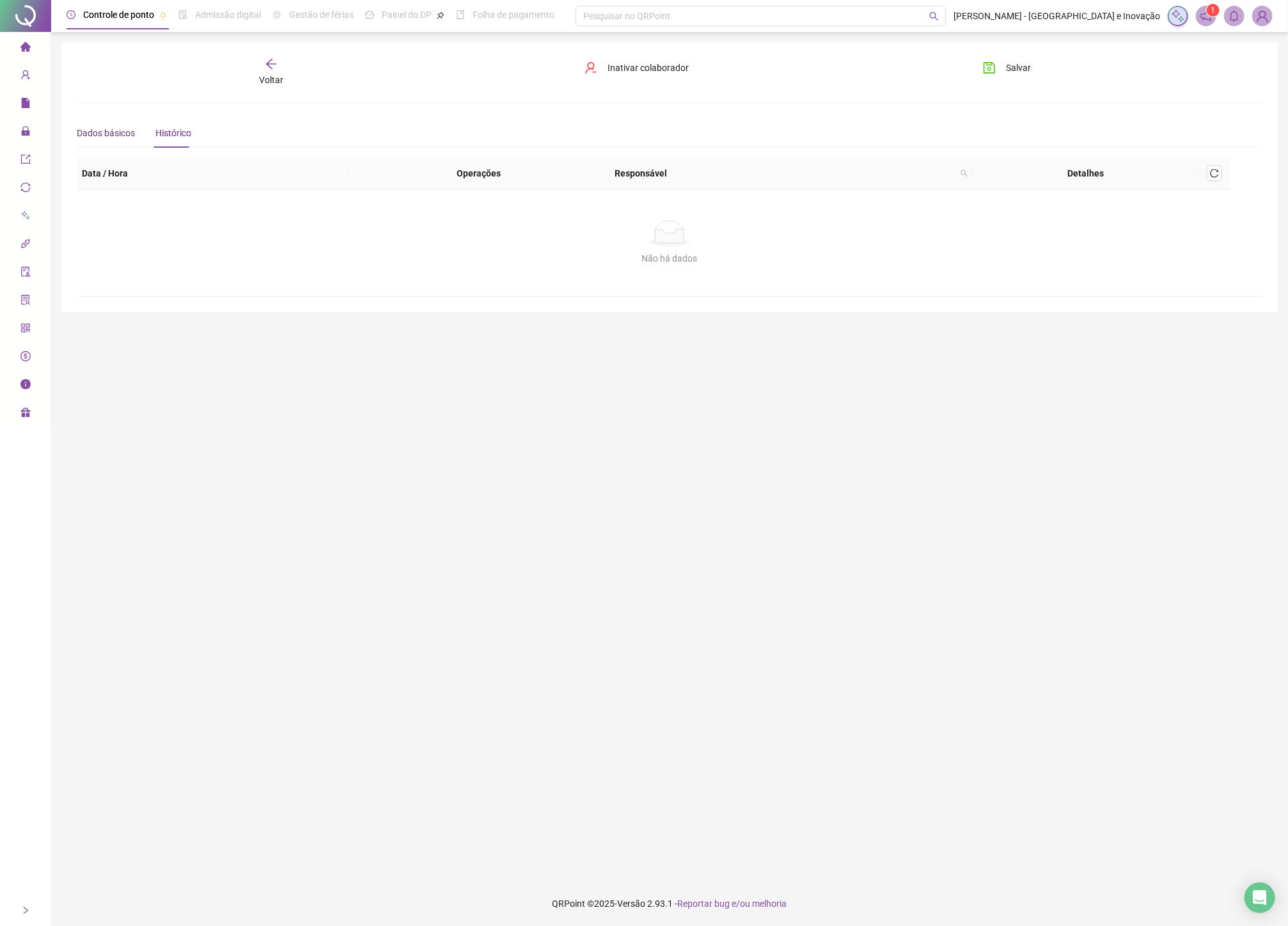
click at [120, 135] on div "Dados básicos" at bounding box center [106, 133] width 59 height 14
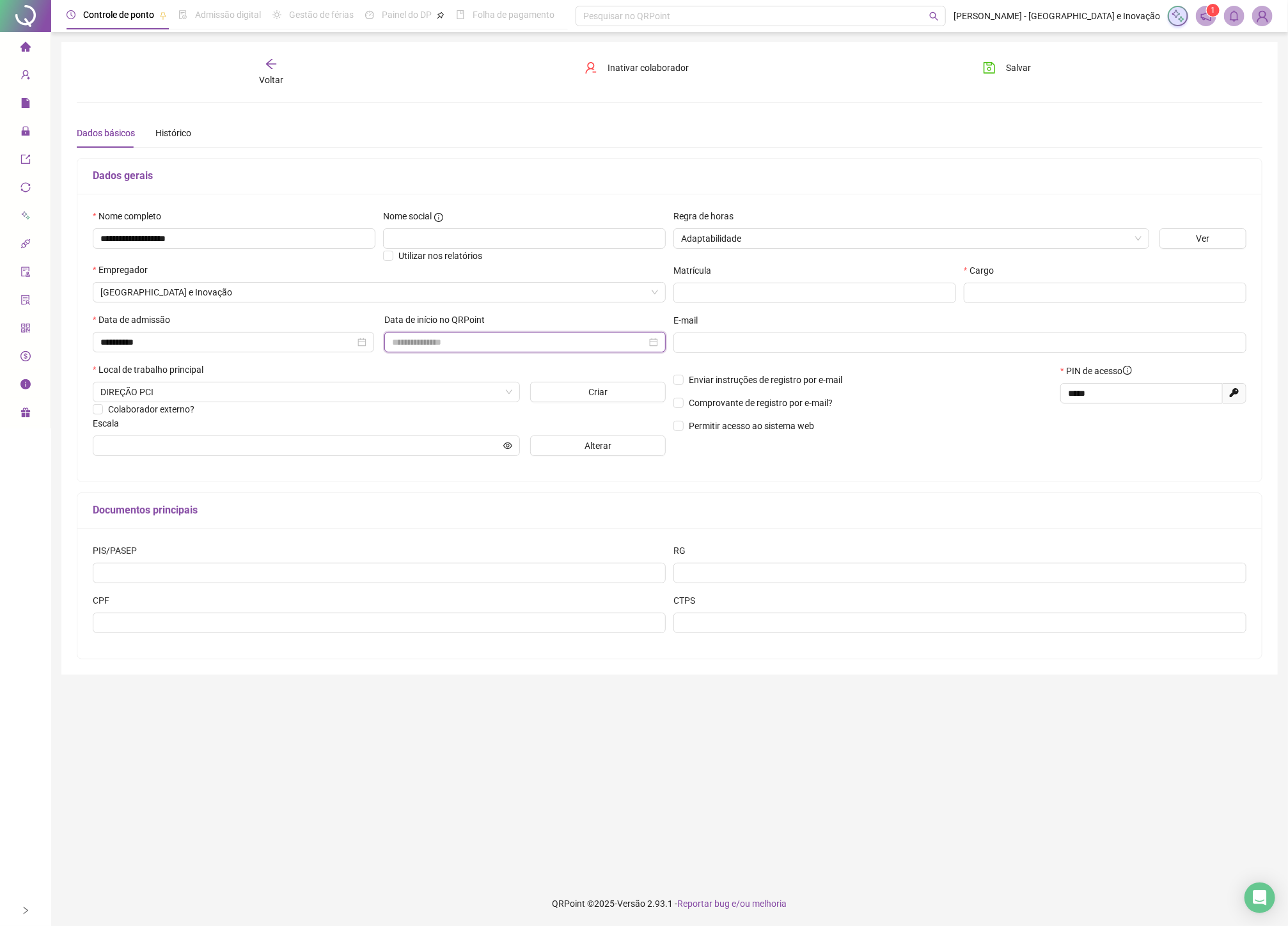
click at [593, 349] on input at bounding box center [519, 342] width 254 height 14
type input "**********"
click at [480, 467] on div "17" at bounding box center [476, 467] width 15 height 15
click at [760, 345] on input "text" at bounding box center [959, 343] width 555 height 14
type input "**********"
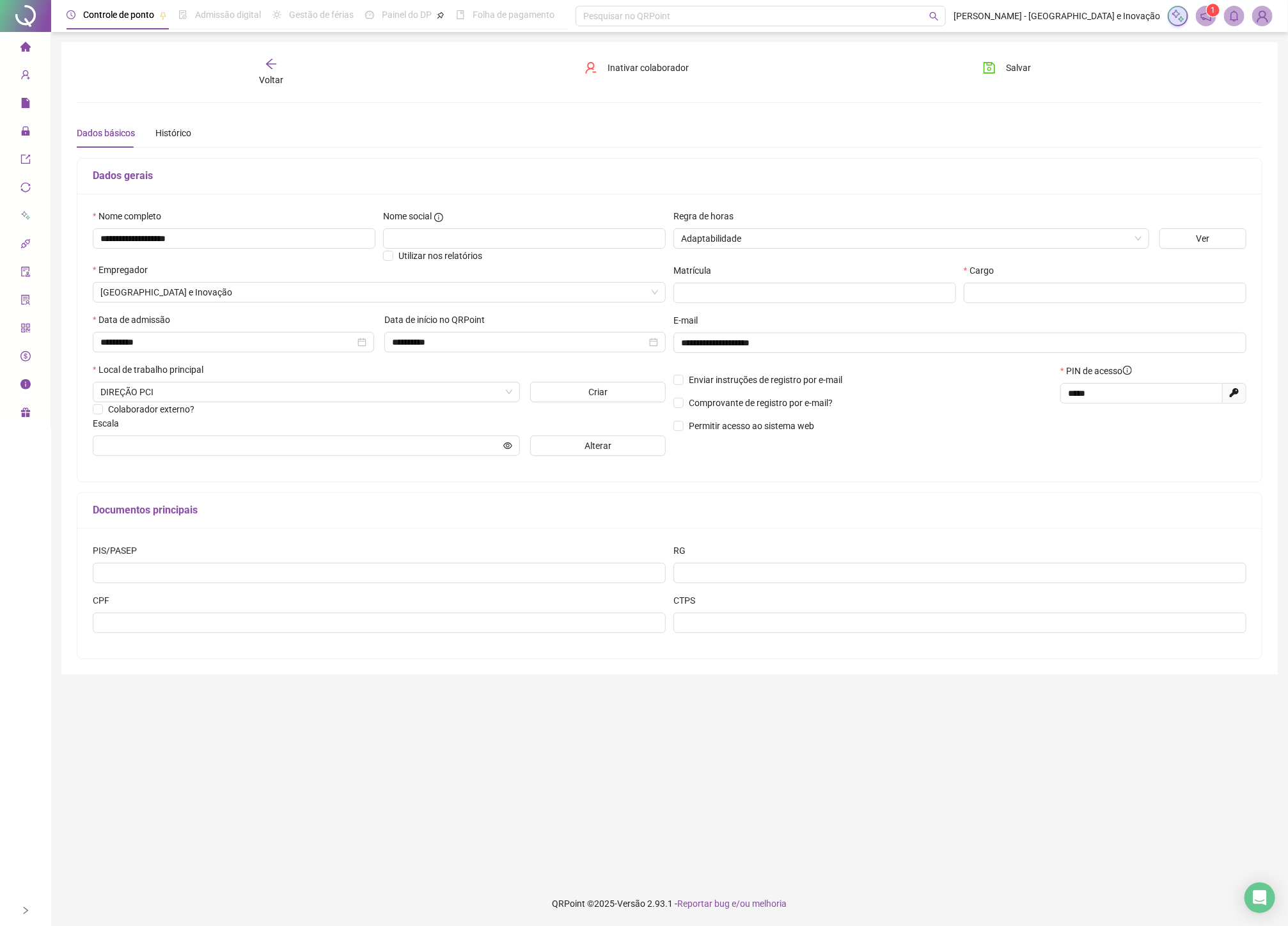
click at [836, 611] on div "CTPS" at bounding box center [960, 603] width 573 height 19
click at [1034, 80] on div "Salvar" at bounding box center [1068, 72] width 200 height 29
click at [1030, 80] on div "Salvar" at bounding box center [1068, 72] width 200 height 29
click at [1009, 70] on span "Salvar" at bounding box center [1018, 67] width 25 height 14
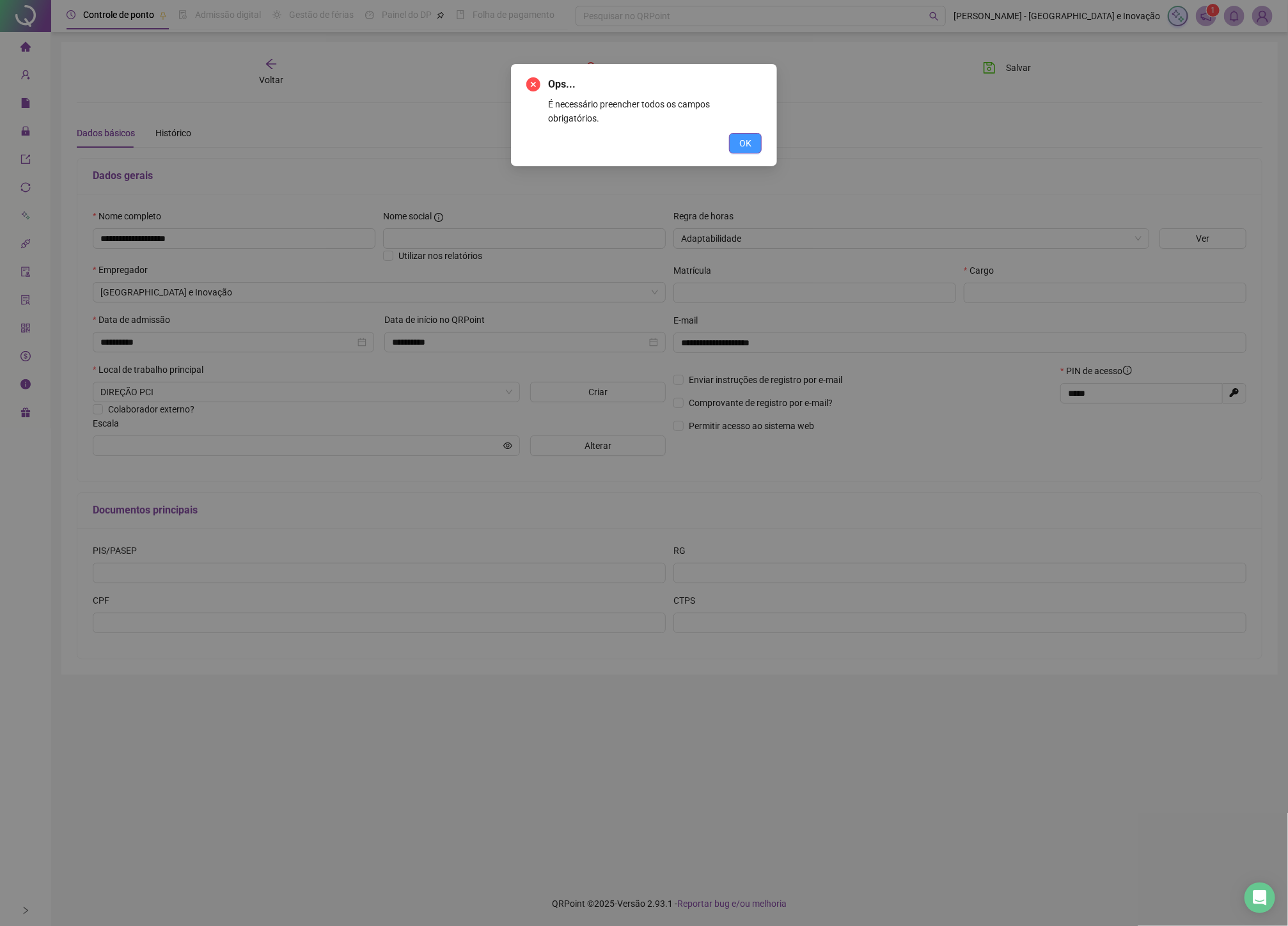
click at [749, 136] on span "OK" at bounding box center [746, 143] width 12 height 14
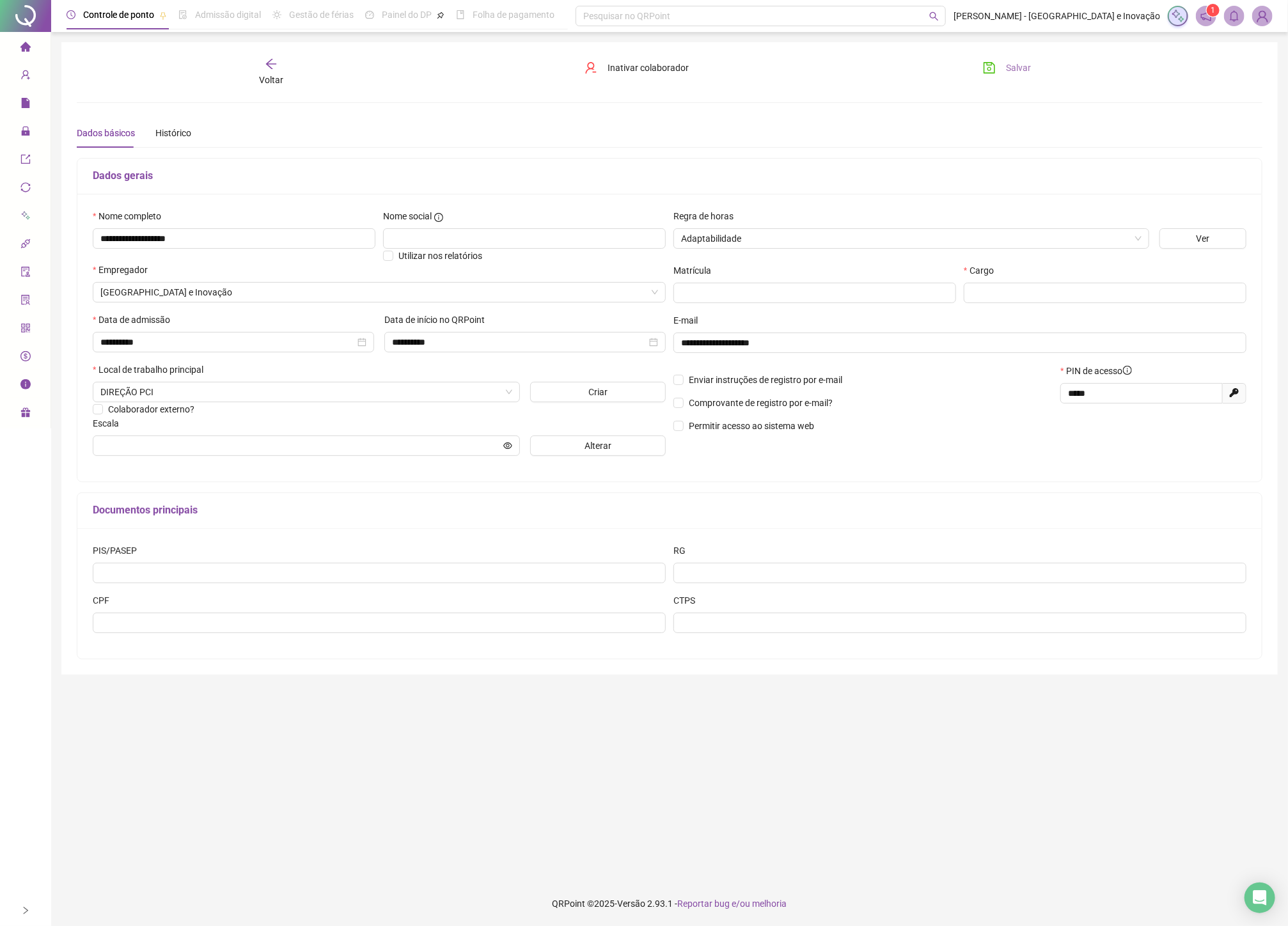
click at [995, 63] on icon "save" at bounding box center [989, 67] width 13 height 13
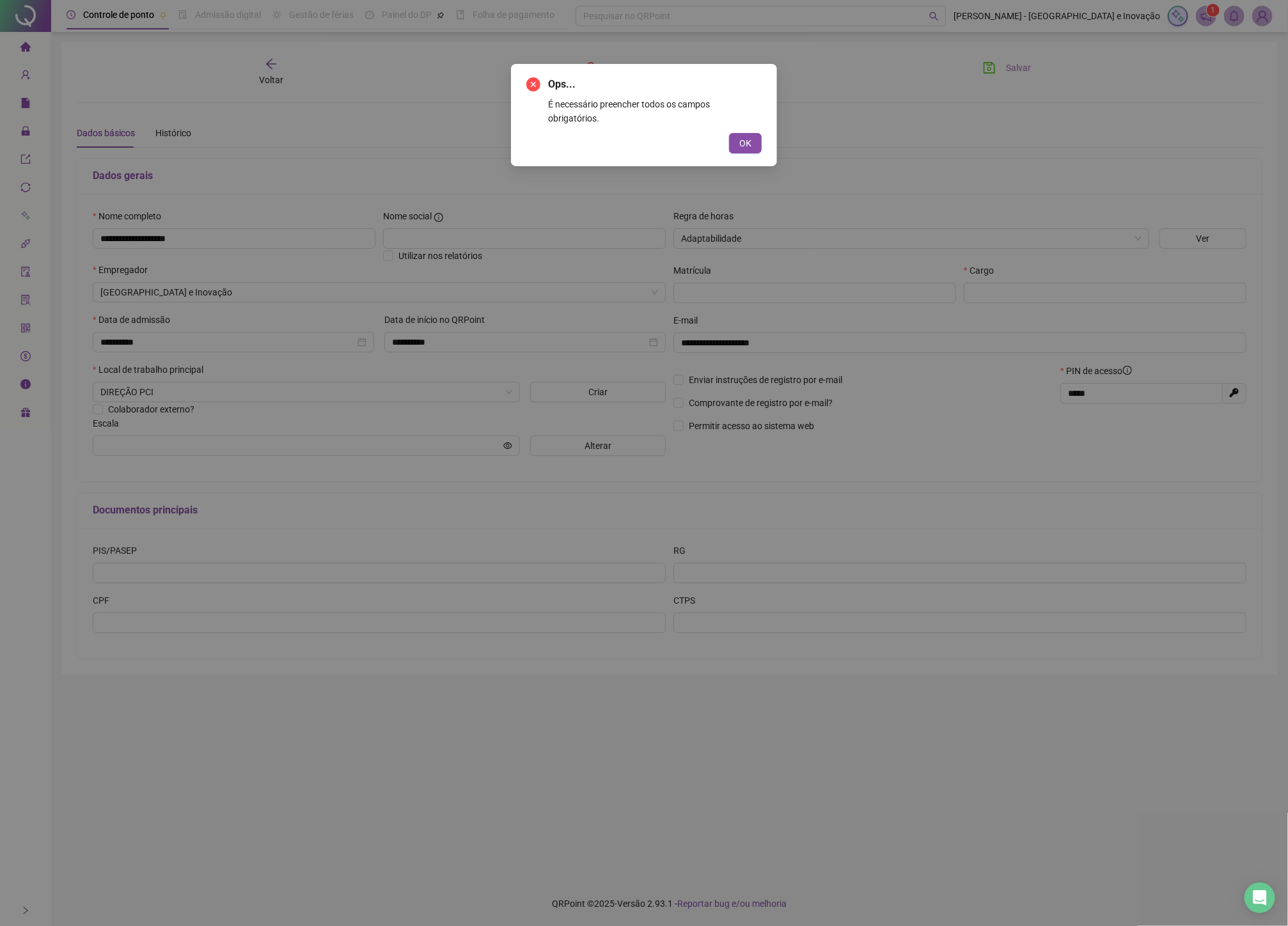
click at [765, 130] on div "Ops... É necessário preencher todos os campos obrigatórios. OK" at bounding box center [644, 115] width 266 height 102
click at [740, 136] on span "OK" at bounding box center [746, 143] width 12 height 14
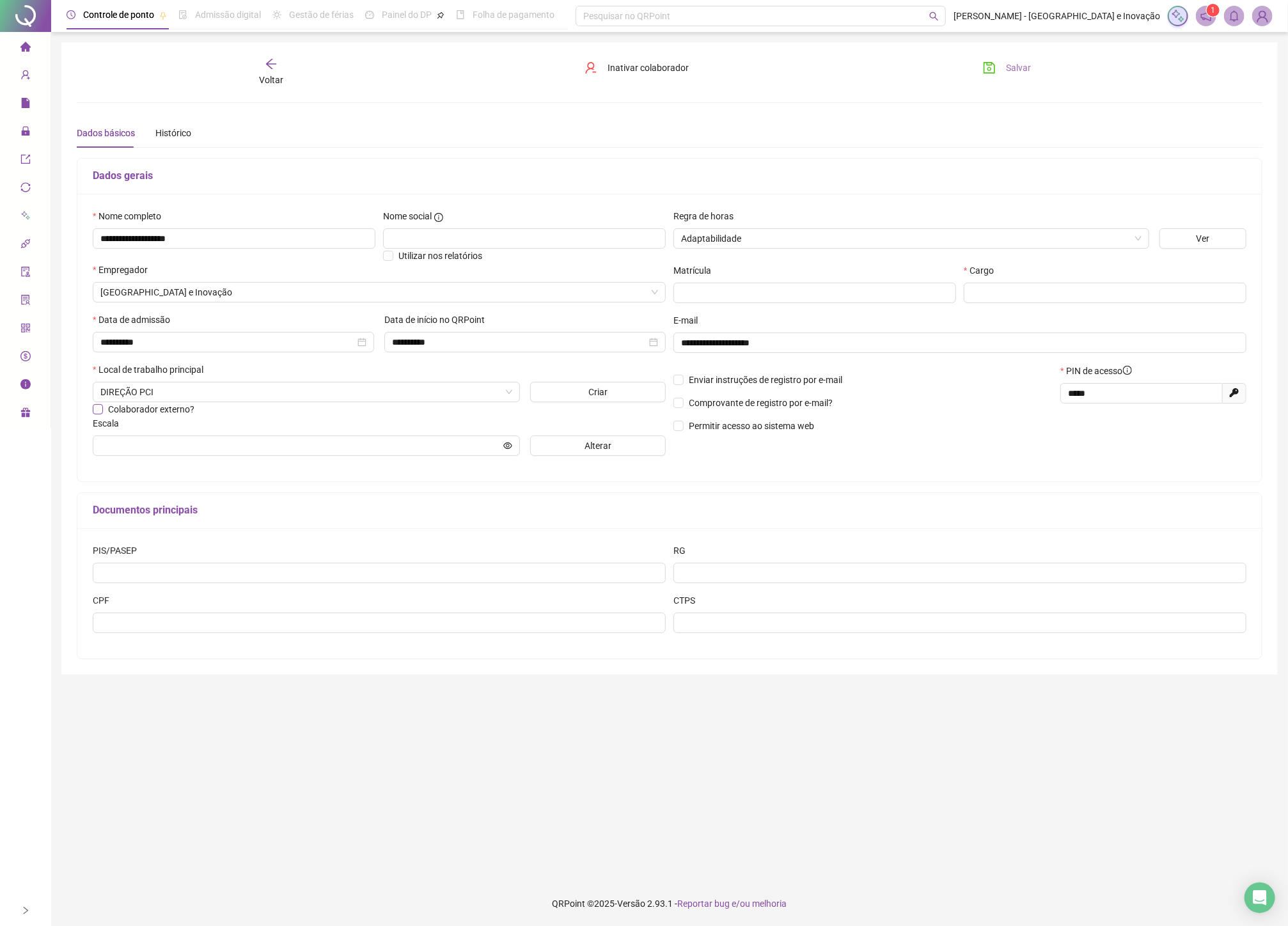
click at [141, 414] on span "Colaborador externo?" at bounding box center [151, 409] width 86 height 10
click at [627, 394] on button "Criar" at bounding box center [598, 391] width 136 height 20
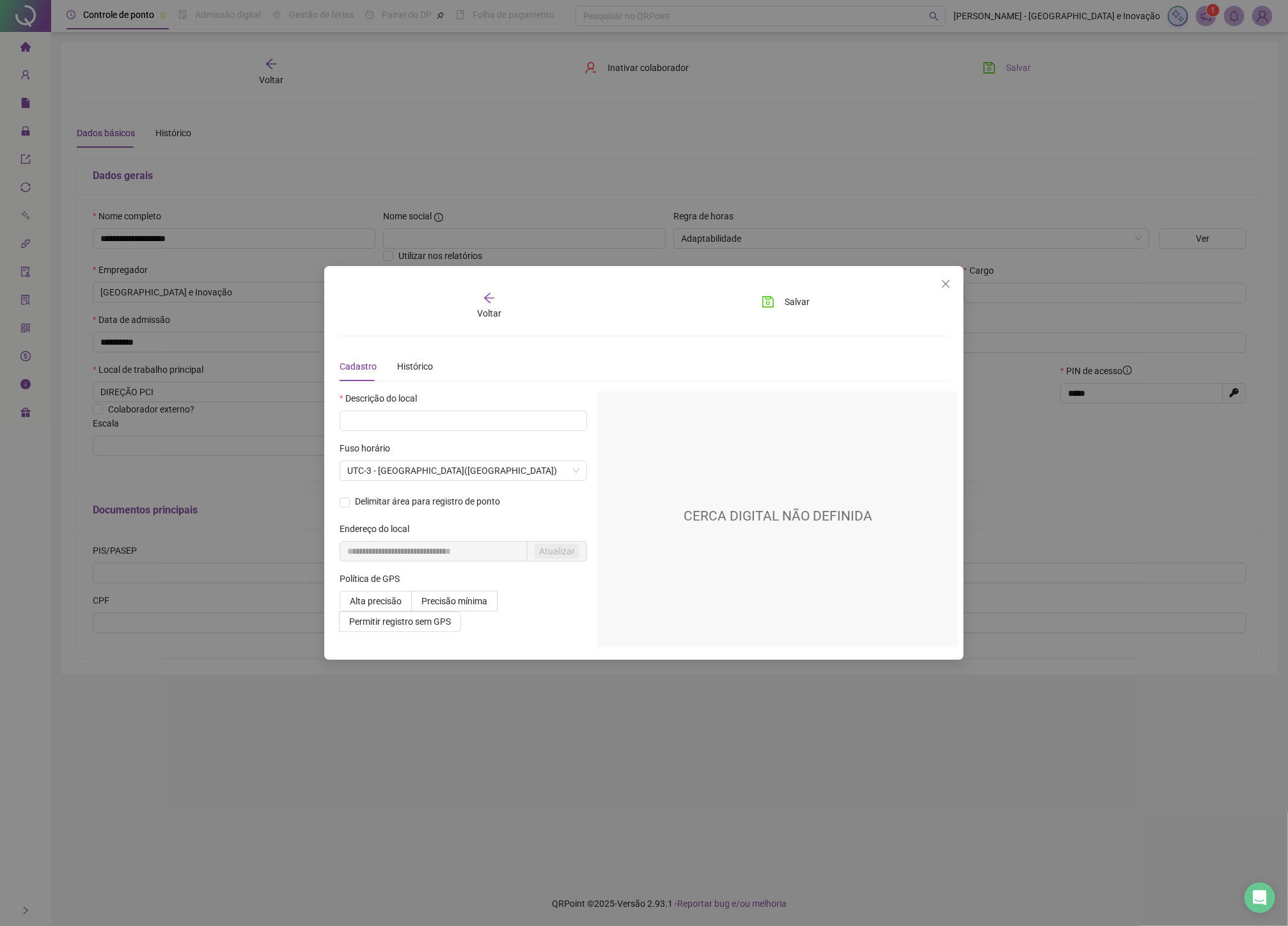
click at [931, 297] on div "Voltar Salvar" at bounding box center [644, 306] width 619 height 29
click at [947, 285] on icon "close" at bounding box center [946, 284] width 11 height 10
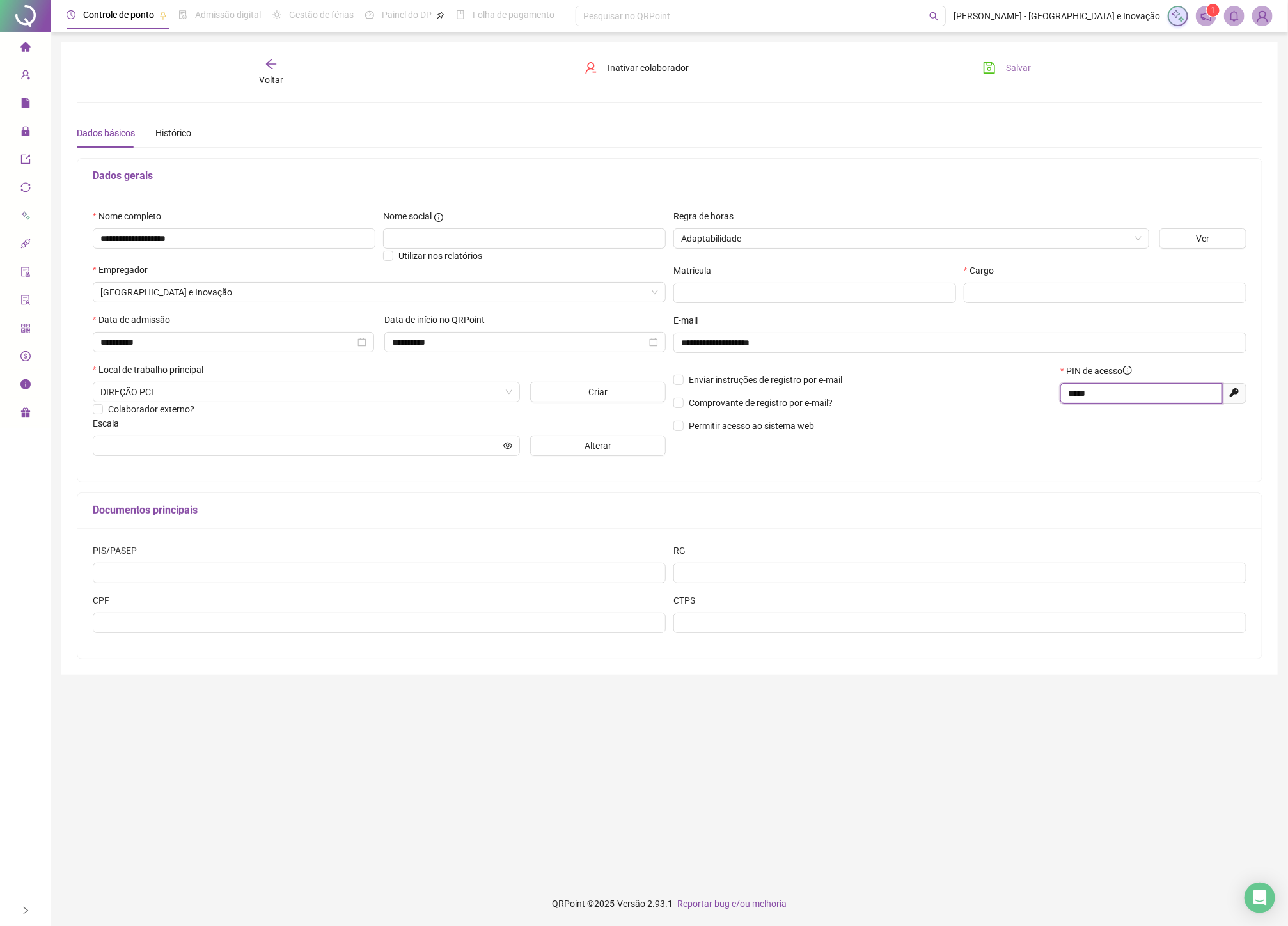
click at [1133, 397] on input "*****" at bounding box center [1140, 393] width 145 height 14
click at [1129, 367] on span "PIN de acesso" at bounding box center [1099, 370] width 65 height 14
click at [1127, 373] on icon "info-circle" at bounding box center [1127, 370] width 9 height 9
click at [1077, 400] on input "*****" at bounding box center [1140, 393] width 145 height 14
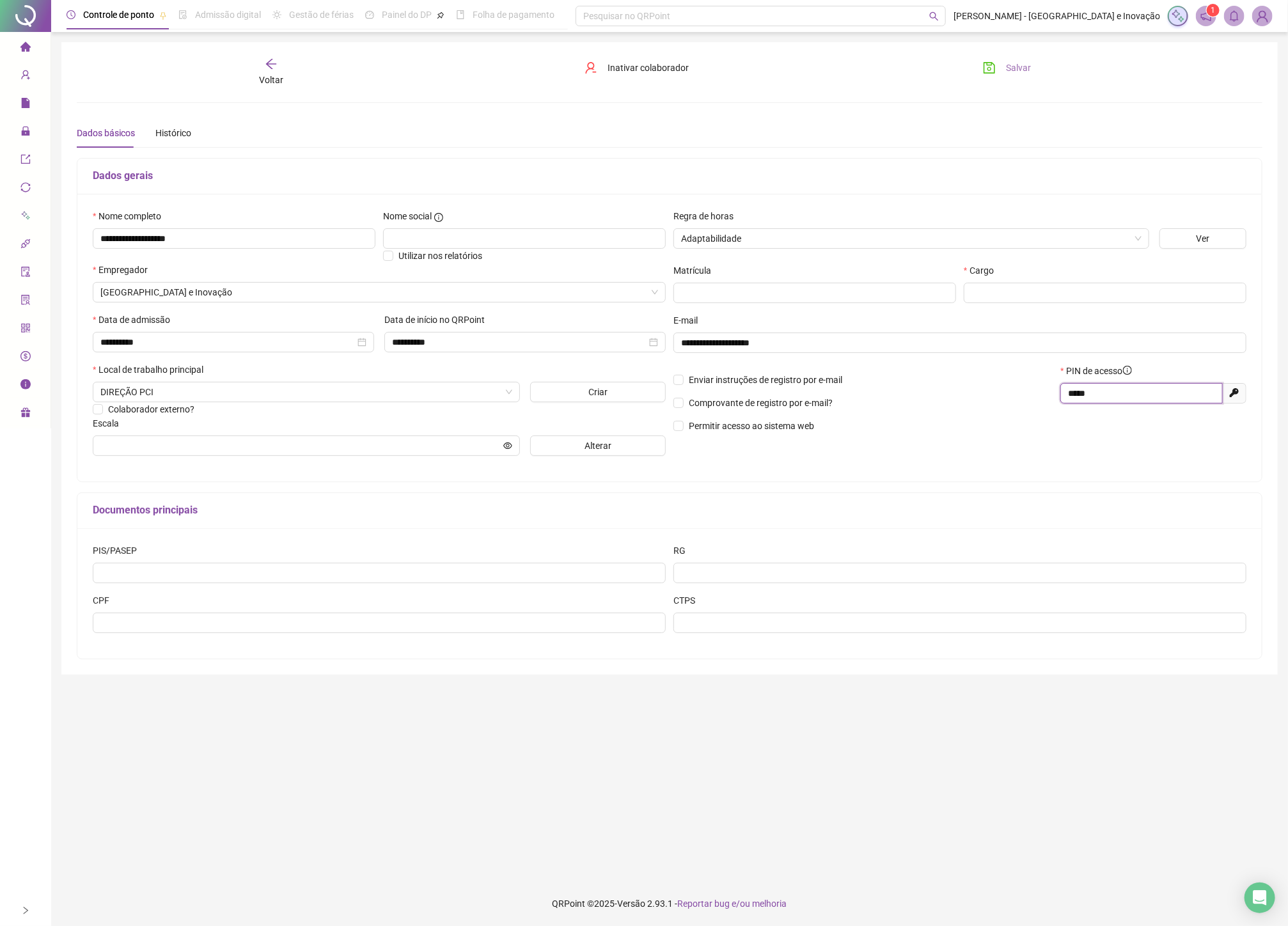
click at [1077, 400] on input "*****" at bounding box center [1140, 393] width 145 height 14
click at [1019, 54] on div "**********" at bounding box center [670, 358] width 1217 height 632
click at [1013, 67] on span "Salvar" at bounding box center [1018, 67] width 25 height 14
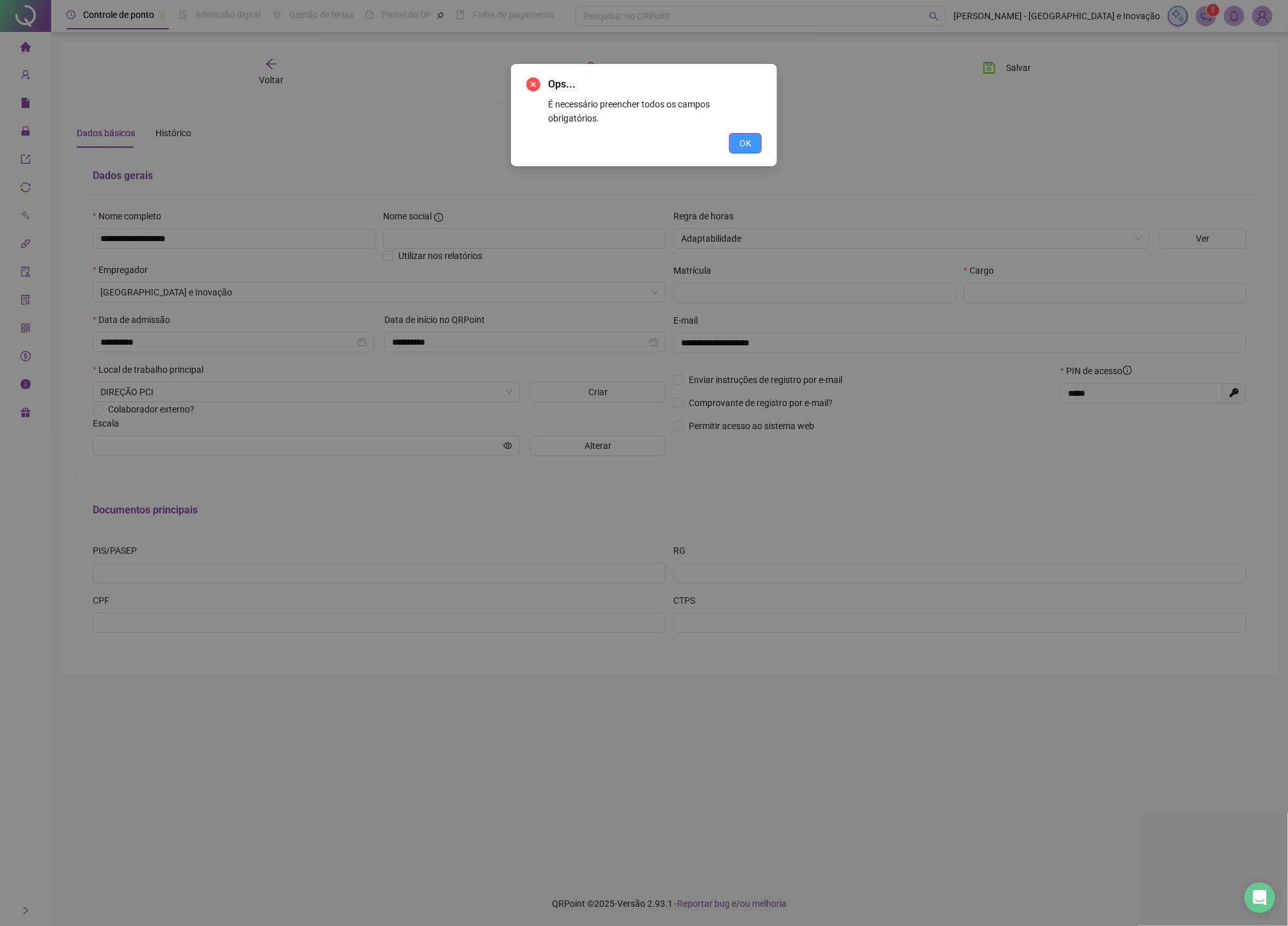
click at [745, 136] on span "OK" at bounding box center [746, 143] width 12 height 14
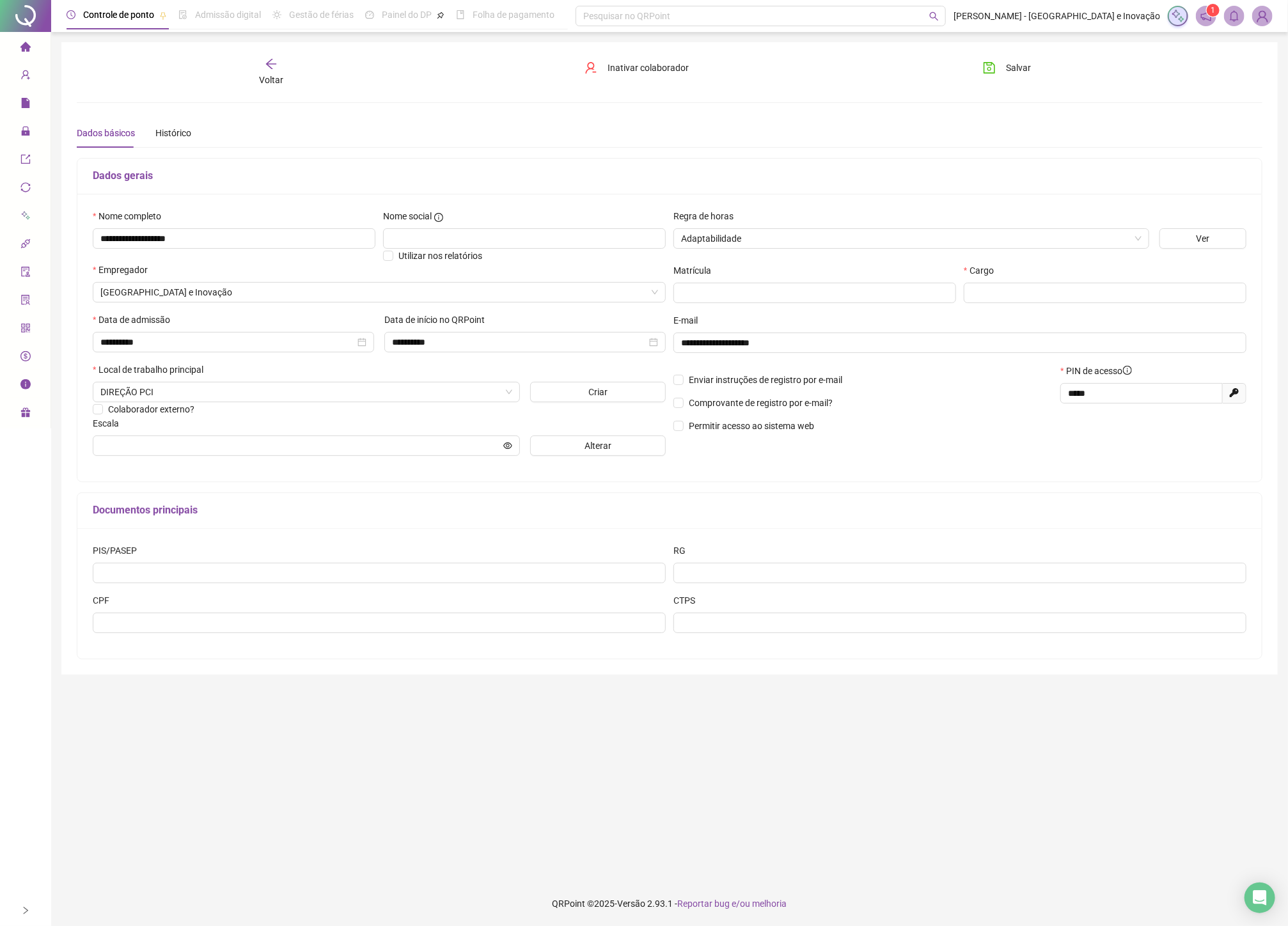
click at [1079, 305] on div "Cargo" at bounding box center [1105, 288] width 290 height 50
click at [1070, 301] on input "text" at bounding box center [1105, 292] width 283 height 20
type input "**********"
click at [977, 54] on div "**********" at bounding box center [670, 358] width 1217 height 632
click at [995, 67] on icon "save" at bounding box center [989, 67] width 11 height 11
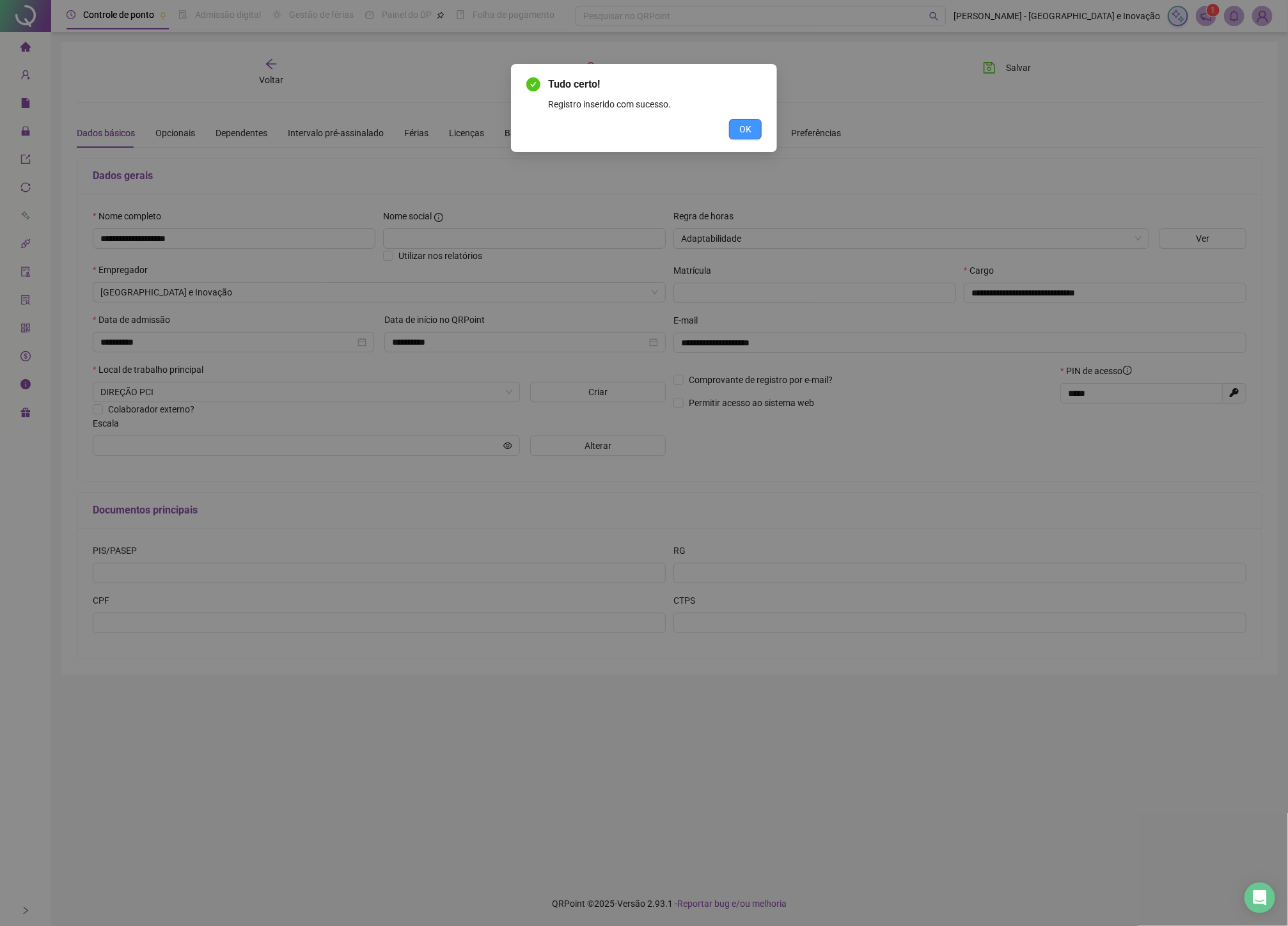
click at [759, 136] on button "OK" at bounding box center [745, 129] width 32 height 20
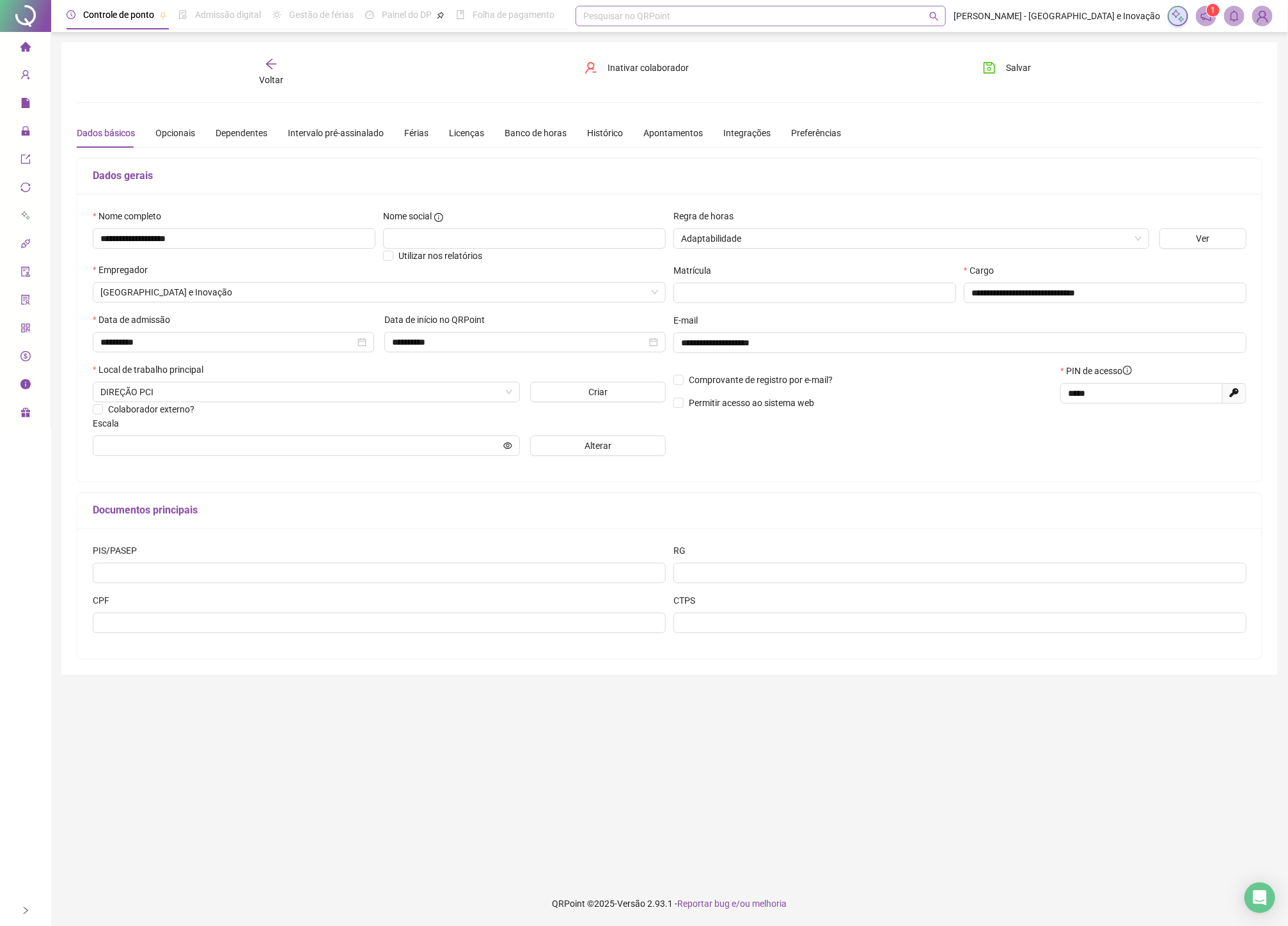
click at [694, 20] on div "Pesquisar no QRPoint" at bounding box center [761, 16] width 371 height 20
type input "**********"
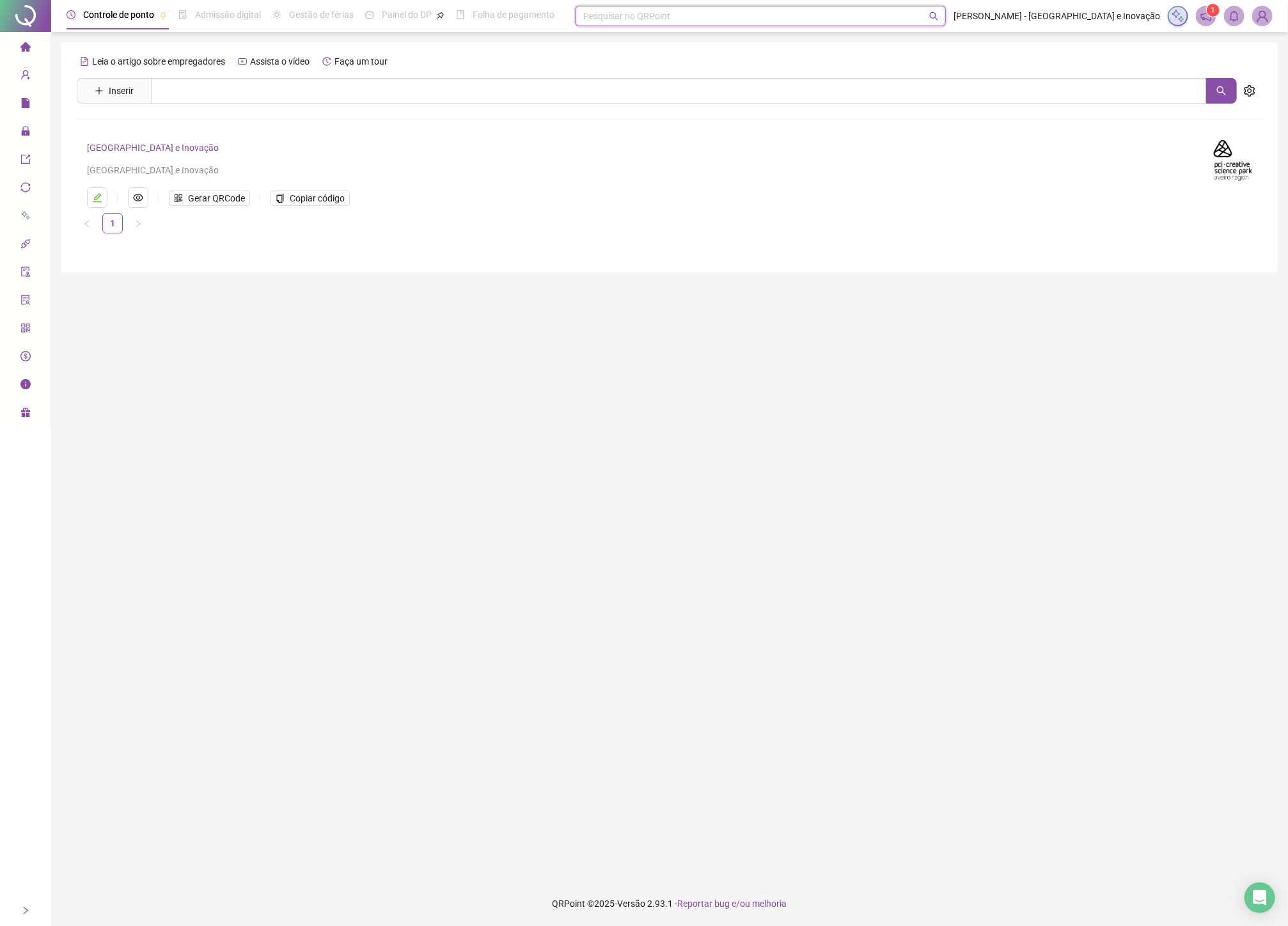
click at [158, 154] on h4 "[GEOGRAPHIC_DATA] e Inovação" at bounding box center [643, 148] width 1112 height 15
click at [170, 149] on link "[GEOGRAPHIC_DATA] e Inovação" at bounding box center [153, 148] width 132 height 10
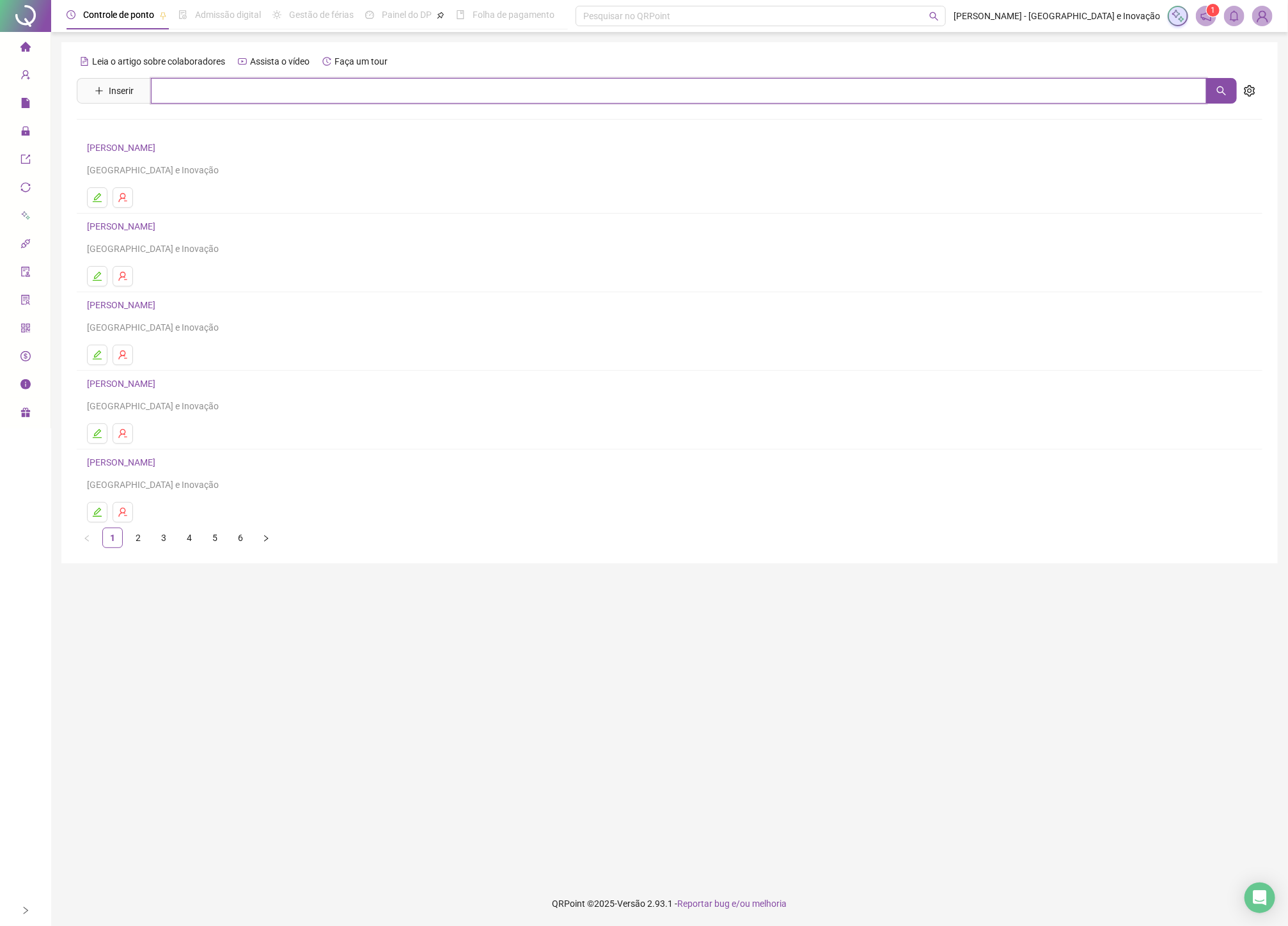
click at [328, 94] on input "text" at bounding box center [679, 91] width 1056 height 25
click at [730, 22] on div "Pesquisar no QRPoint" at bounding box center [761, 16] width 371 height 20
click at [597, 14] on input "**********" at bounding box center [621, 16] width 76 height 10
type input "**********"
click at [939, 14] on icon "search" at bounding box center [934, 16] width 10 height 10
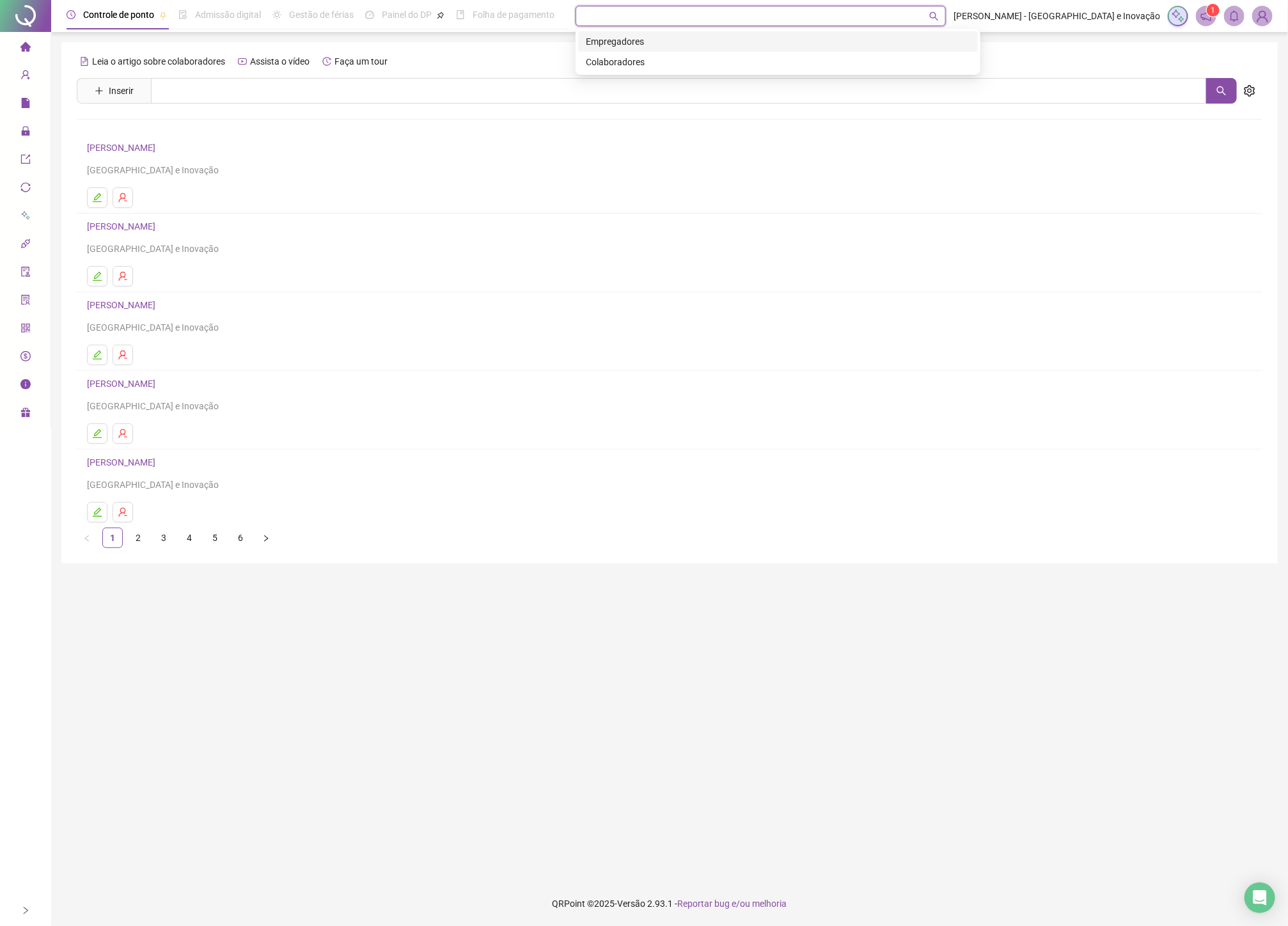
click at [946, 19] on div "código empregador" at bounding box center [761, 16] width 371 height 20
click at [939, 15] on icon "search" at bounding box center [934, 16] width 10 height 10
click at [851, 7] on div "Pesquisar no QRPoint" at bounding box center [761, 16] width 371 height 20
click at [857, 33] on div "Controle de ponto Admissão digital Gestão de férias Painel do DP Folha de pagam…" at bounding box center [669, 463] width 1237 height 926
click at [866, 16] on div "Pesquisar no QRPoint" at bounding box center [761, 16] width 371 height 20
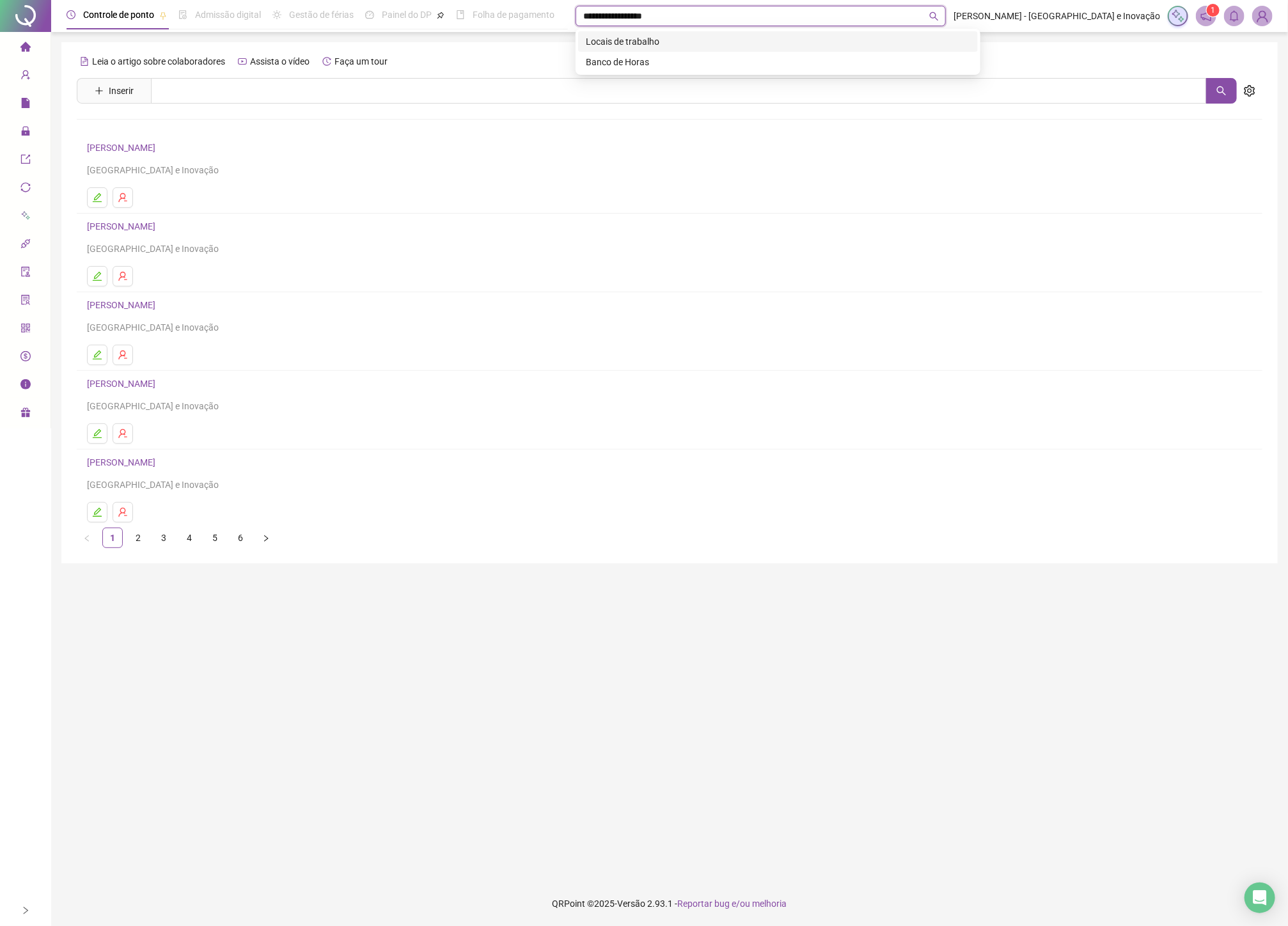
type input "**********"
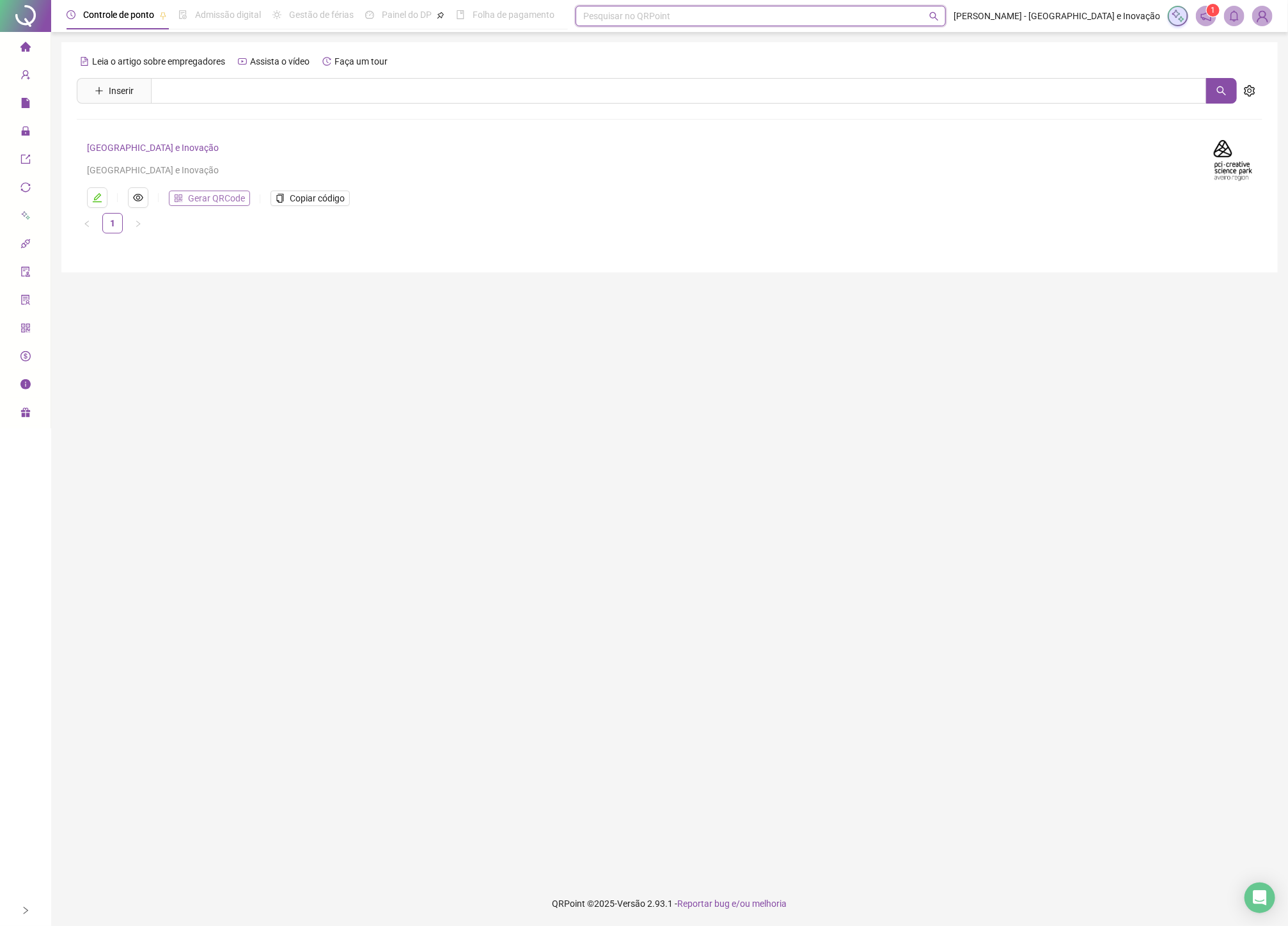
click at [211, 202] on span "Gerar QRCode" at bounding box center [217, 198] width 57 height 14
click at [329, 100] on input "text" at bounding box center [679, 91] width 1056 height 25
type input "*"
click at [23, 72] on icon "user-add" at bounding box center [25, 75] width 8 height 10
click at [107, 79] on span "Empregadores" at bounding box center [95, 78] width 59 height 10
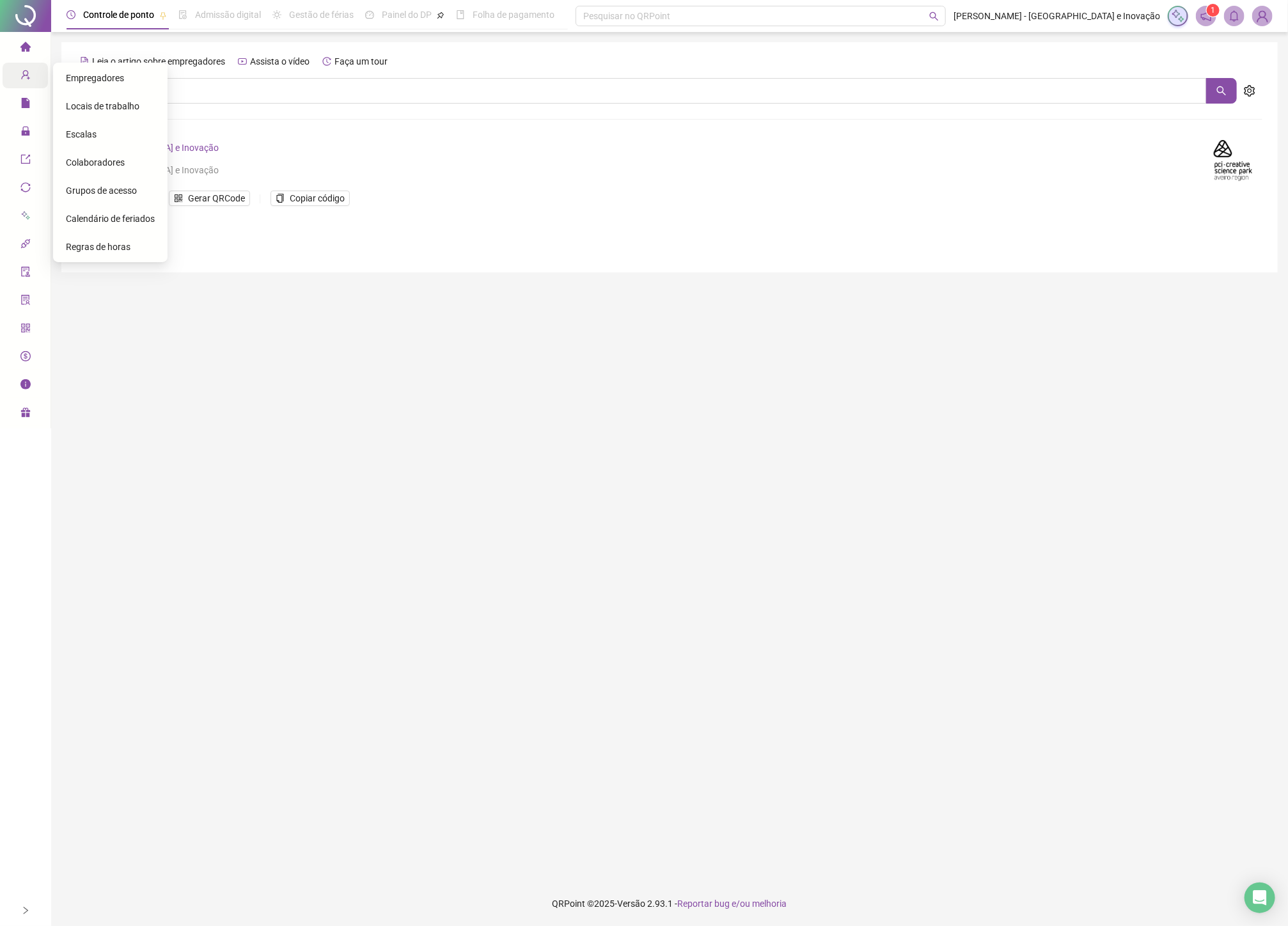
click at [22, 73] on icon "user-add" at bounding box center [26, 75] width 11 height 10
click at [39, 76] on span "Cadastros" at bounding box center [57, 76] width 41 height 10
click at [100, 158] on span "Colaboradores" at bounding box center [95, 163] width 59 height 10
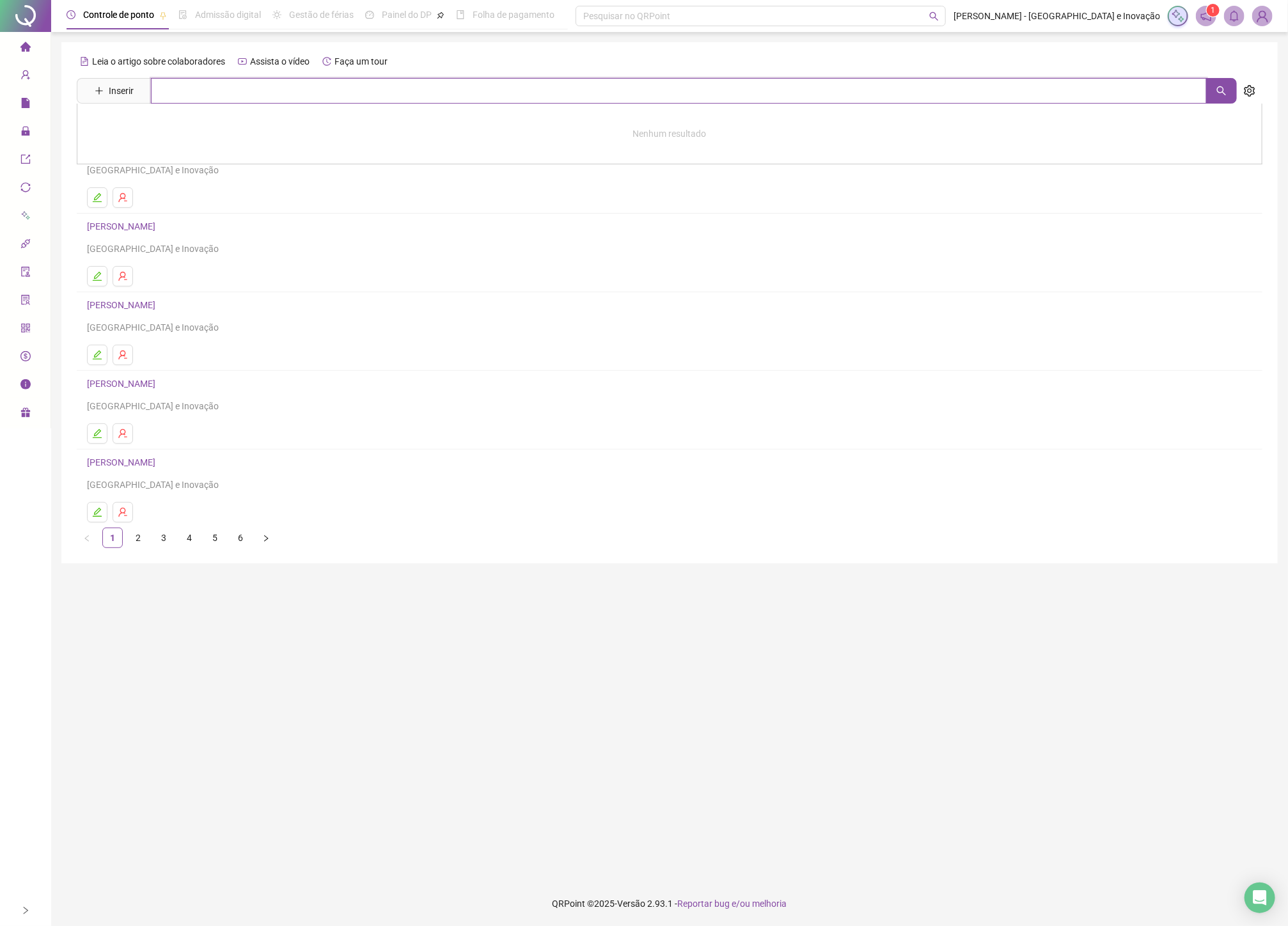
click at [392, 88] on input "text" at bounding box center [679, 91] width 1056 height 25
type input "******"
click at [357, 130] on div "[PERSON_NAME]" at bounding box center [669, 130] width 1186 height 53
click at [179, 124] on div "Leia o artigo sobre colaboradores Assista o vídeo Faça um tour Inserir ****** […" at bounding box center [669, 299] width 1186 height 496
click at [227, 101] on input "******" at bounding box center [679, 91] width 1056 height 25
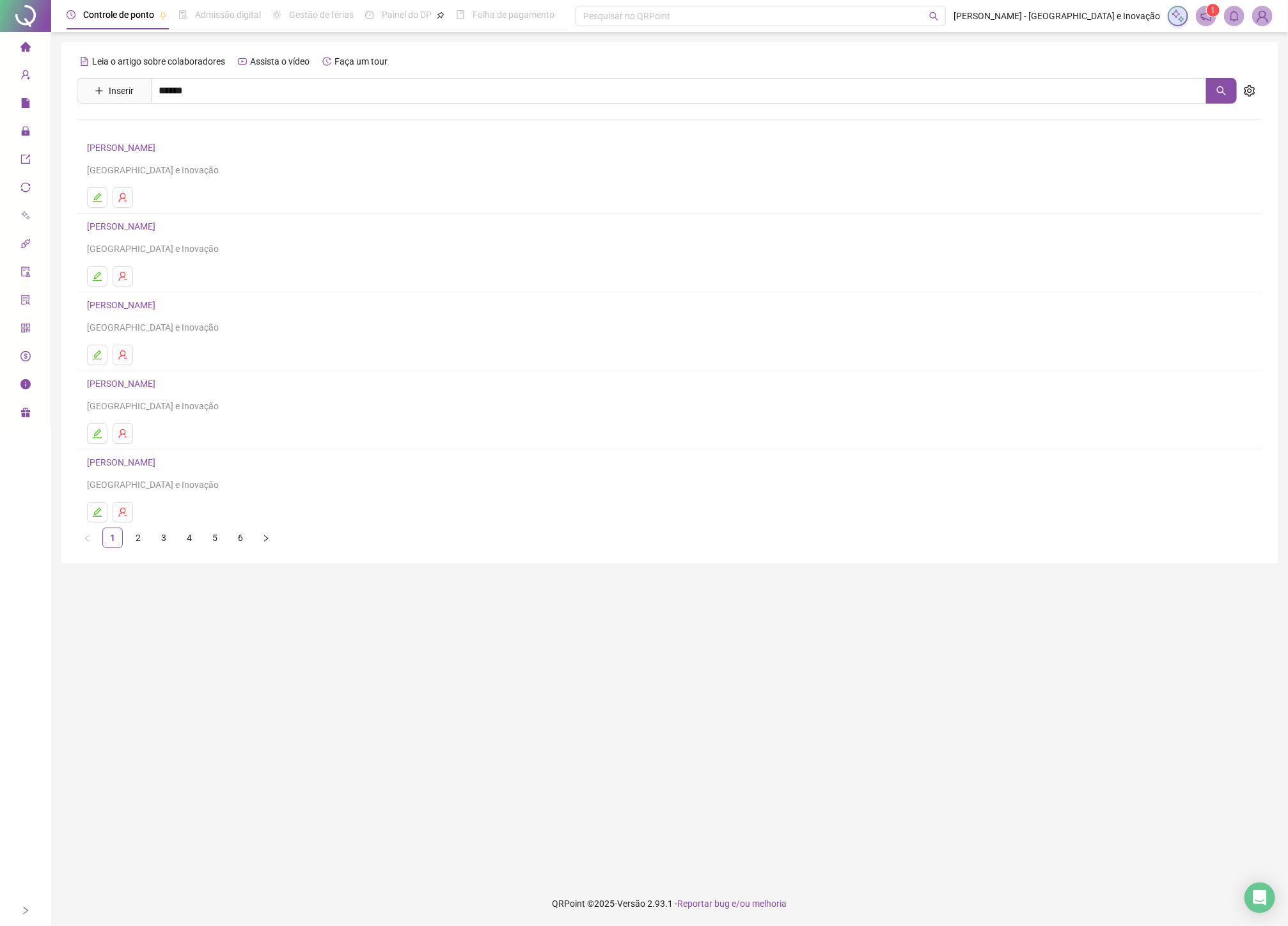
click at [148, 132] on link "[PERSON_NAME]" at bounding box center [134, 129] width 68 height 10
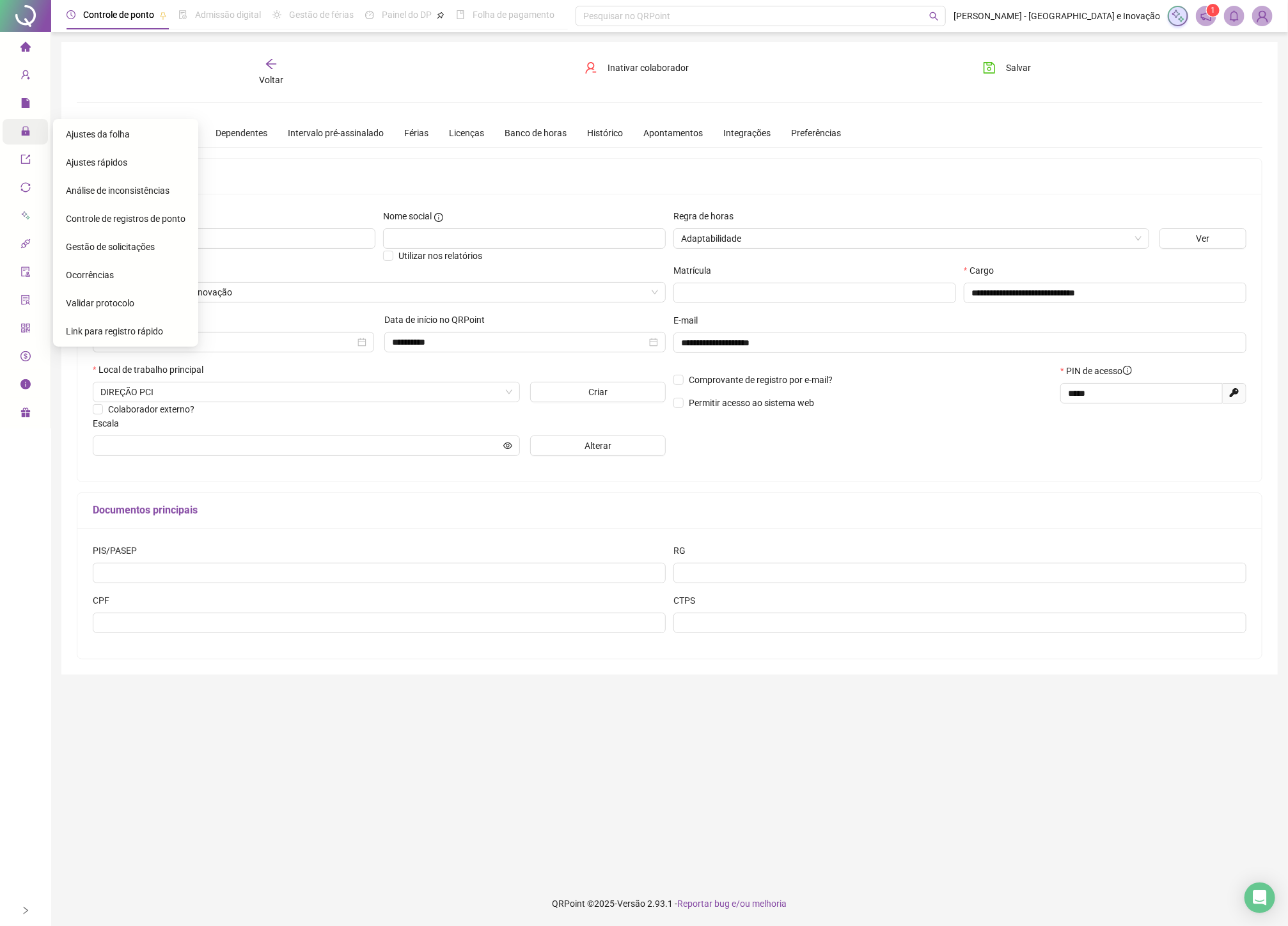
click at [32, 143] on span "Administração" at bounding box center [58, 133] width 75 height 25
click at [16, 151] on div "Exportações" at bounding box center [25, 160] width 46 height 25
click at [29, 124] on span "lock" at bounding box center [26, 133] width 11 height 25
click at [119, 252] on span "Gestão de solicitações" at bounding box center [110, 247] width 89 height 10
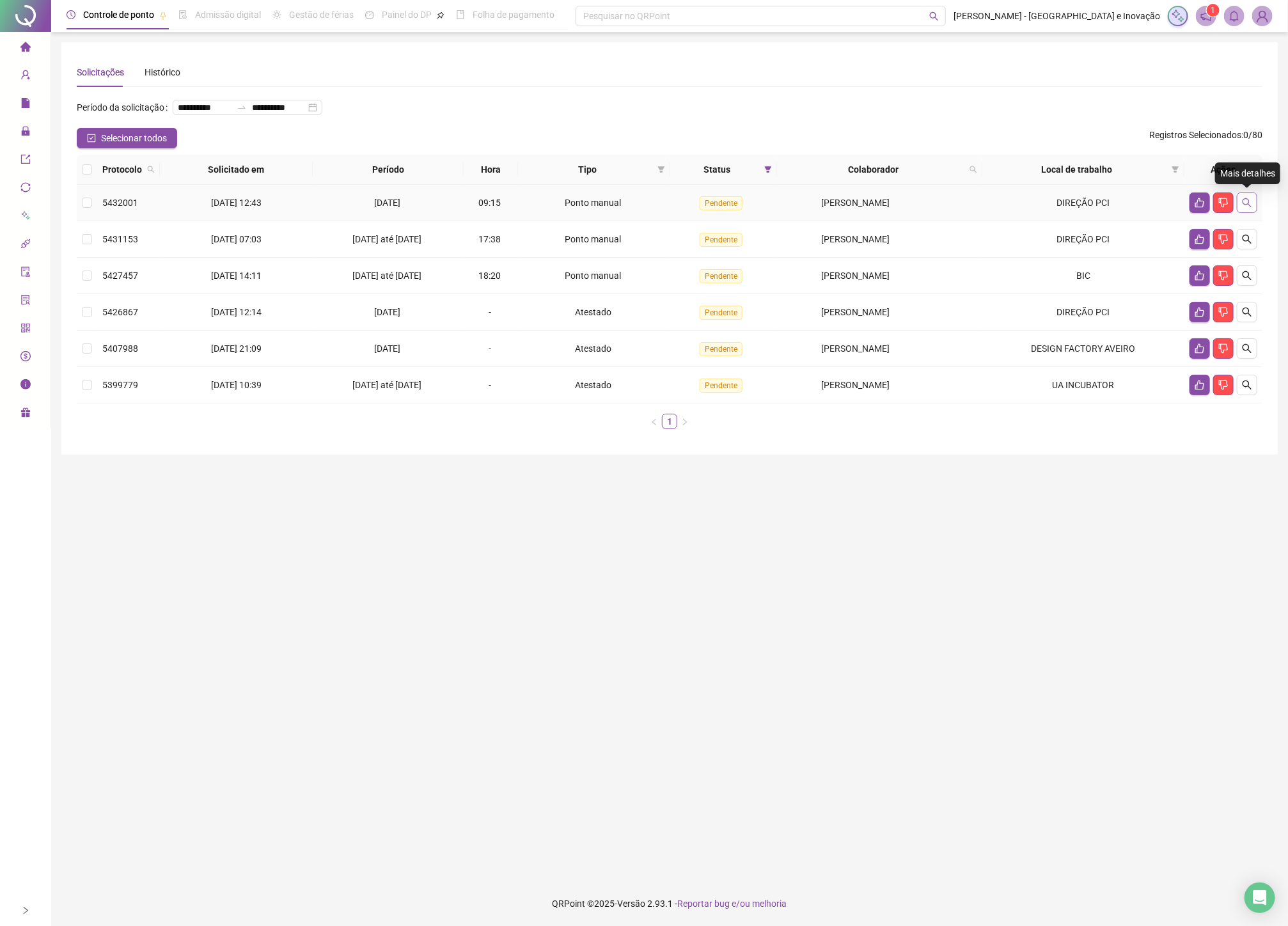
click at [1247, 198] on icon "search" at bounding box center [1247, 202] width 11 height 10
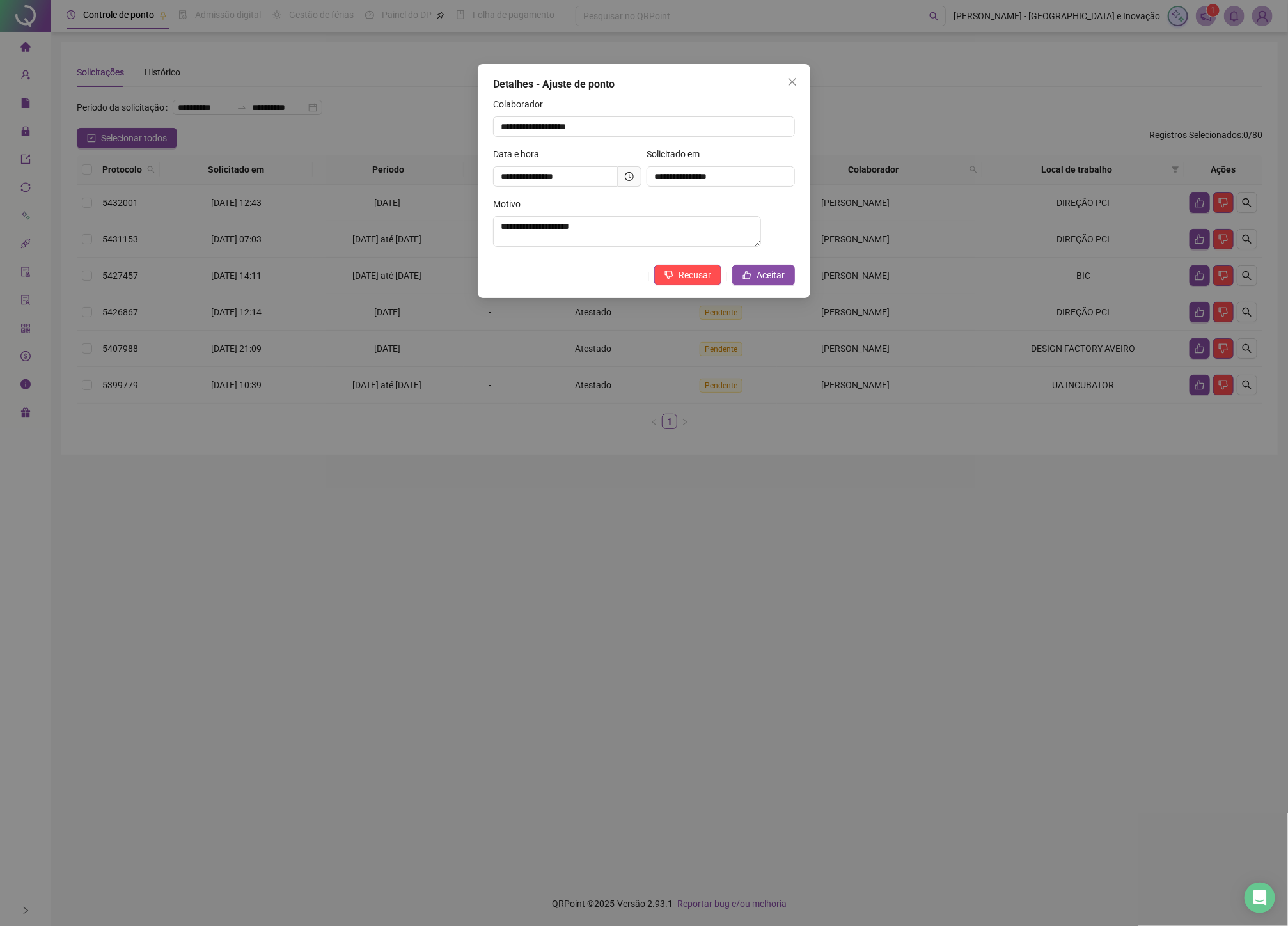
click at [627, 175] on icon "clock-circle" at bounding box center [629, 176] width 9 height 9
click at [767, 275] on span "Aceitar" at bounding box center [771, 274] width 29 height 14
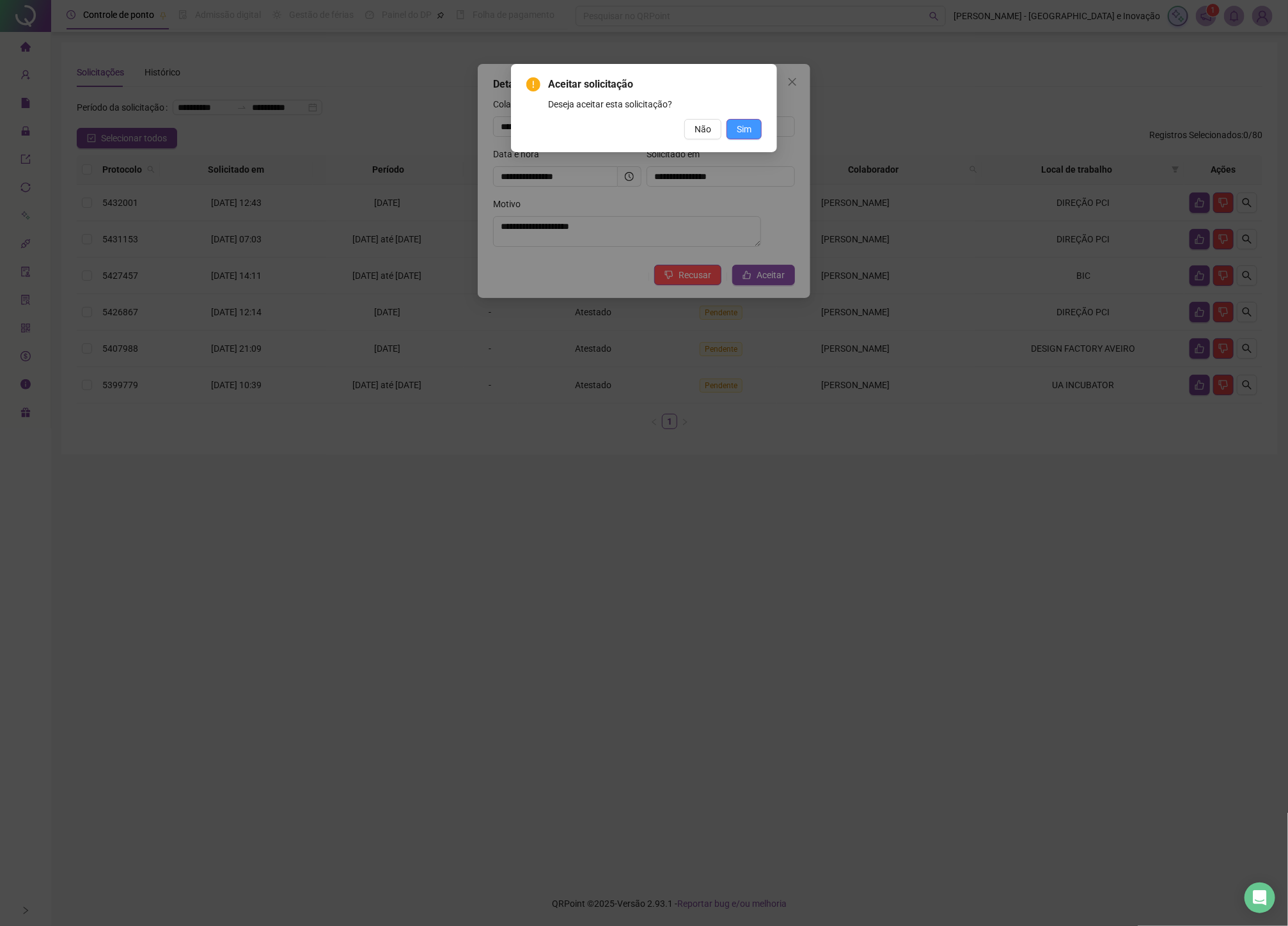
click at [749, 136] on button "Sim" at bounding box center [744, 129] width 35 height 20
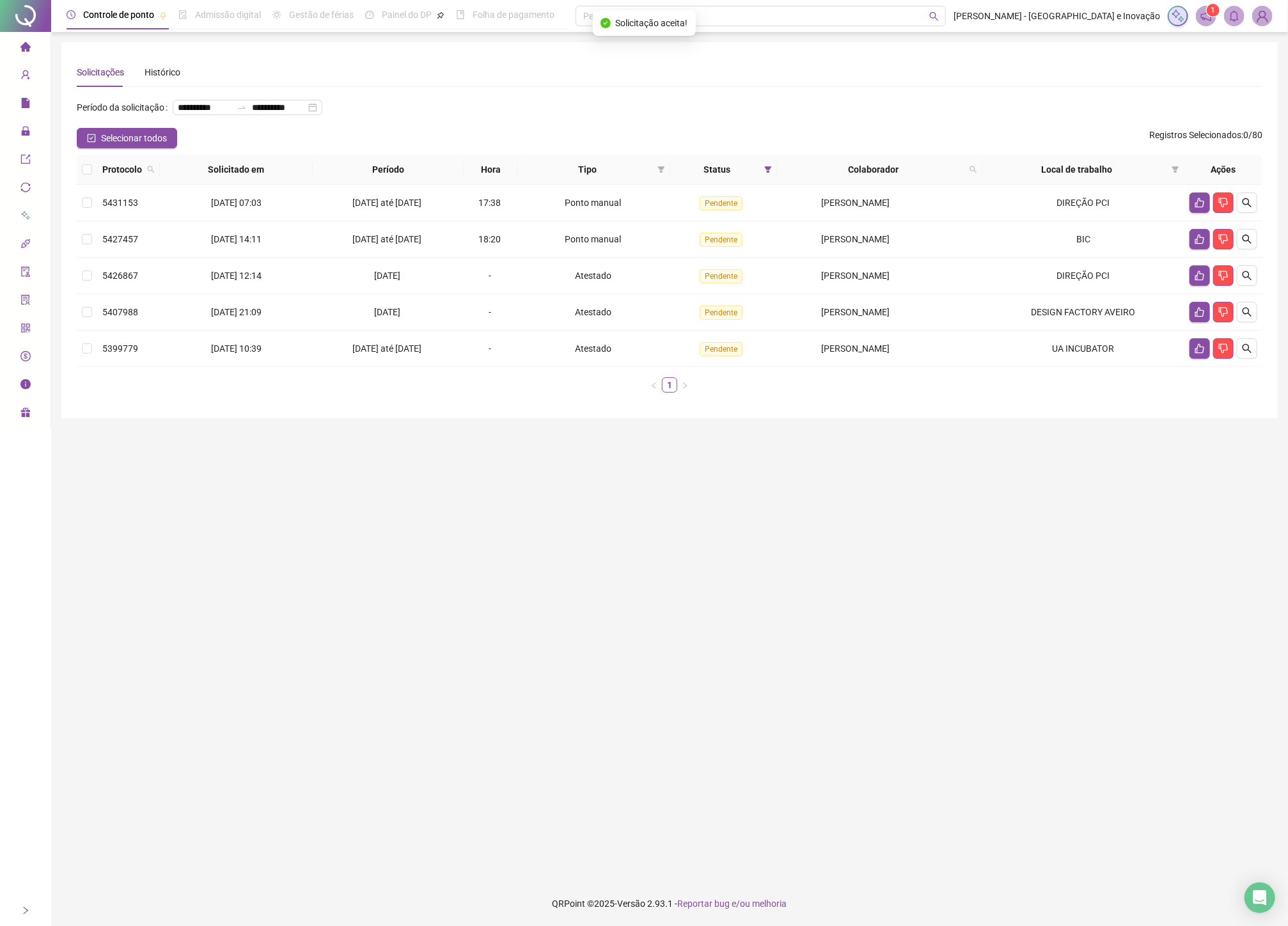
click at [660, 562] on main "**********" at bounding box center [670, 456] width 1217 height 829
